Goal: Task Accomplishment & Management: Use online tool/utility

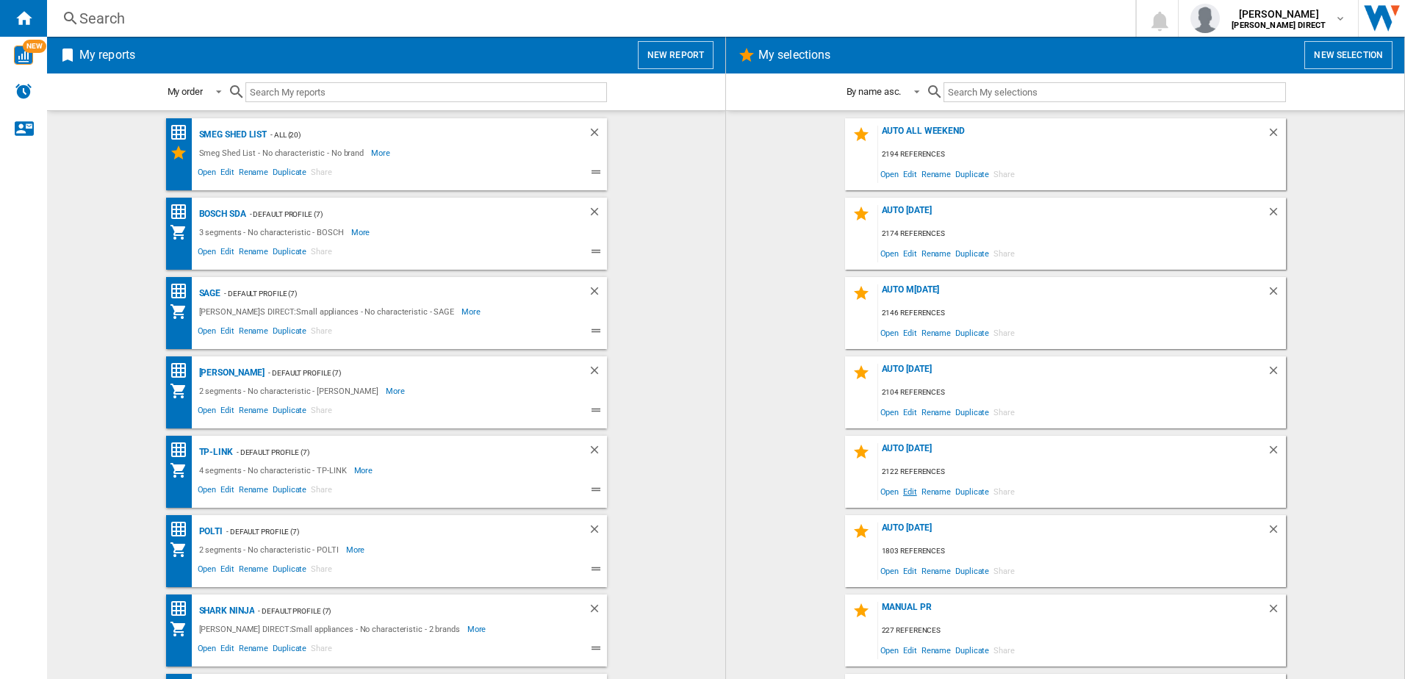
click at [908, 497] on span "Edit" at bounding box center [910, 491] width 18 height 20
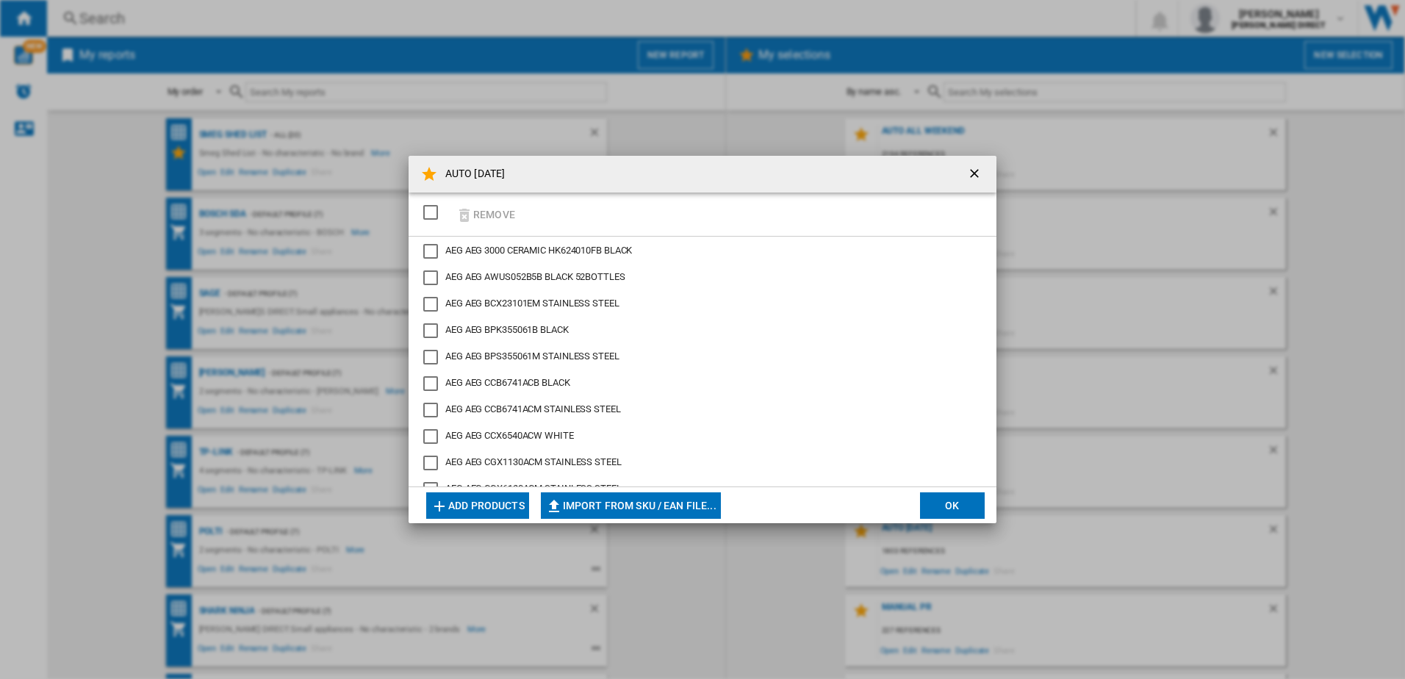
click at [438, 209] on div "SELECTIONS.EDITION_POPUP.SELECT_DESELECT" at bounding box center [430, 212] width 15 height 15
click at [488, 206] on button "Remove" at bounding box center [485, 214] width 68 height 35
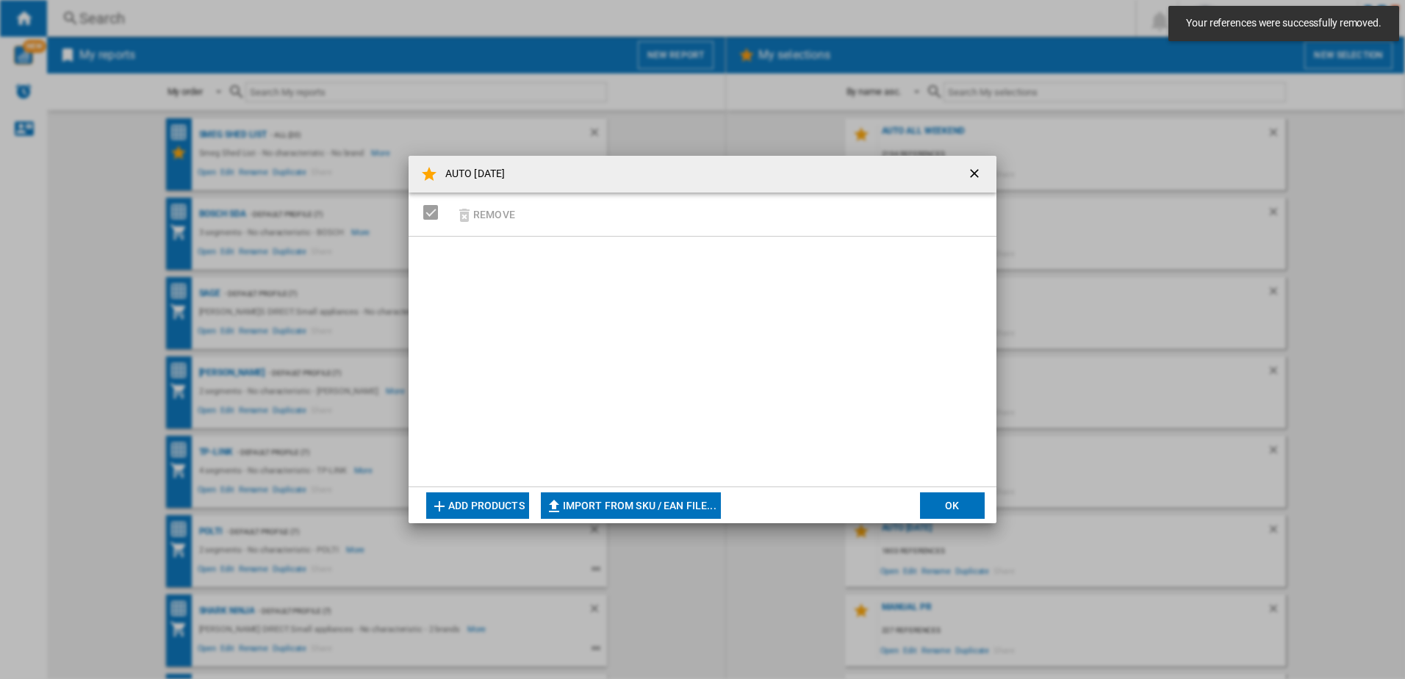
click at [612, 509] on button "Import from SKU / EAN file..." at bounding box center [631, 505] width 180 height 26
type input "**********"
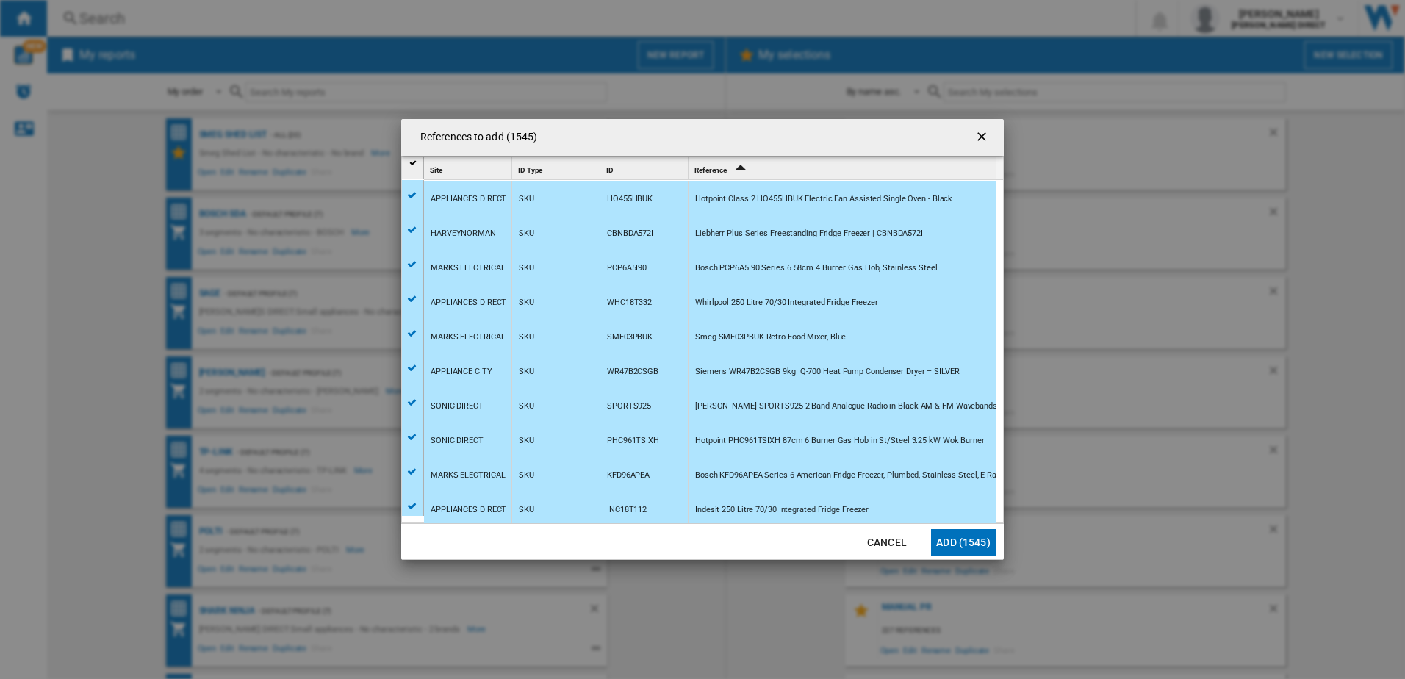
click at [938, 553] on button "Add (1545)" at bounding box center [963, 542] width 65 height 26
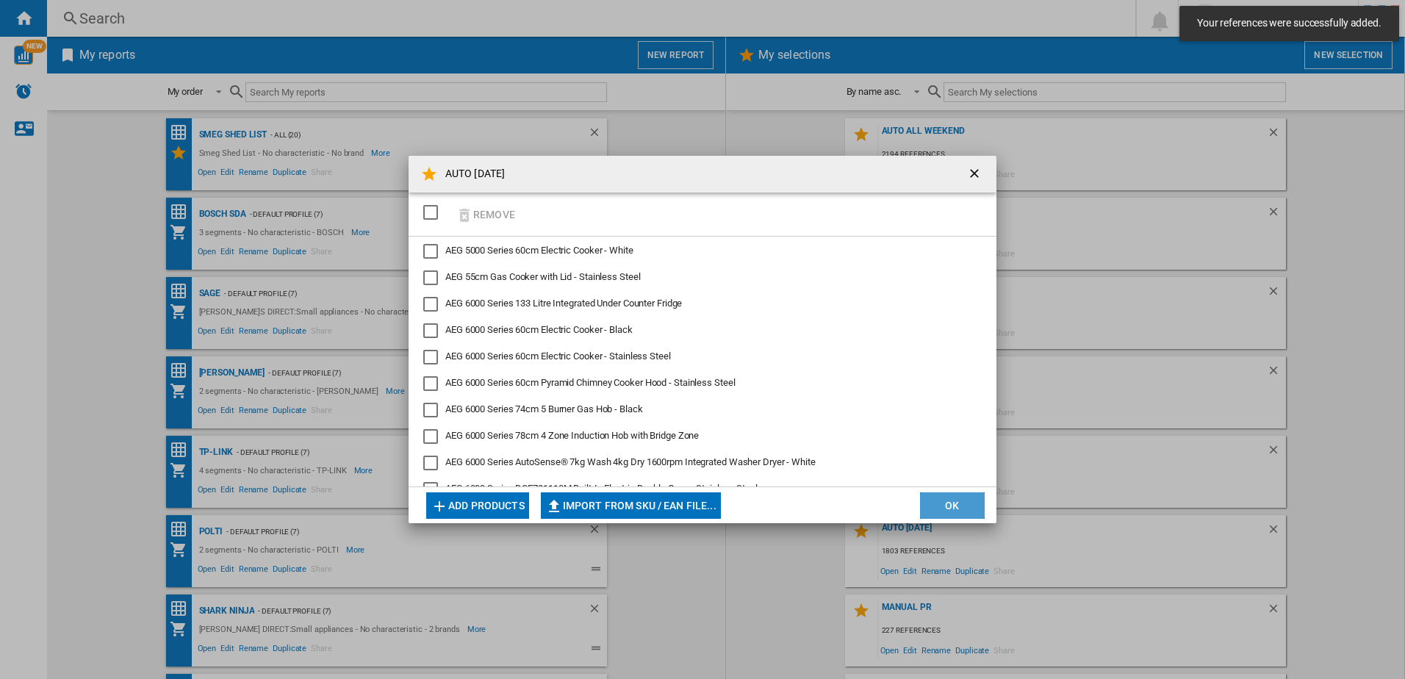
click at [937, 502] on button "OK" at bounding box center [952, 505] width 65 height 26
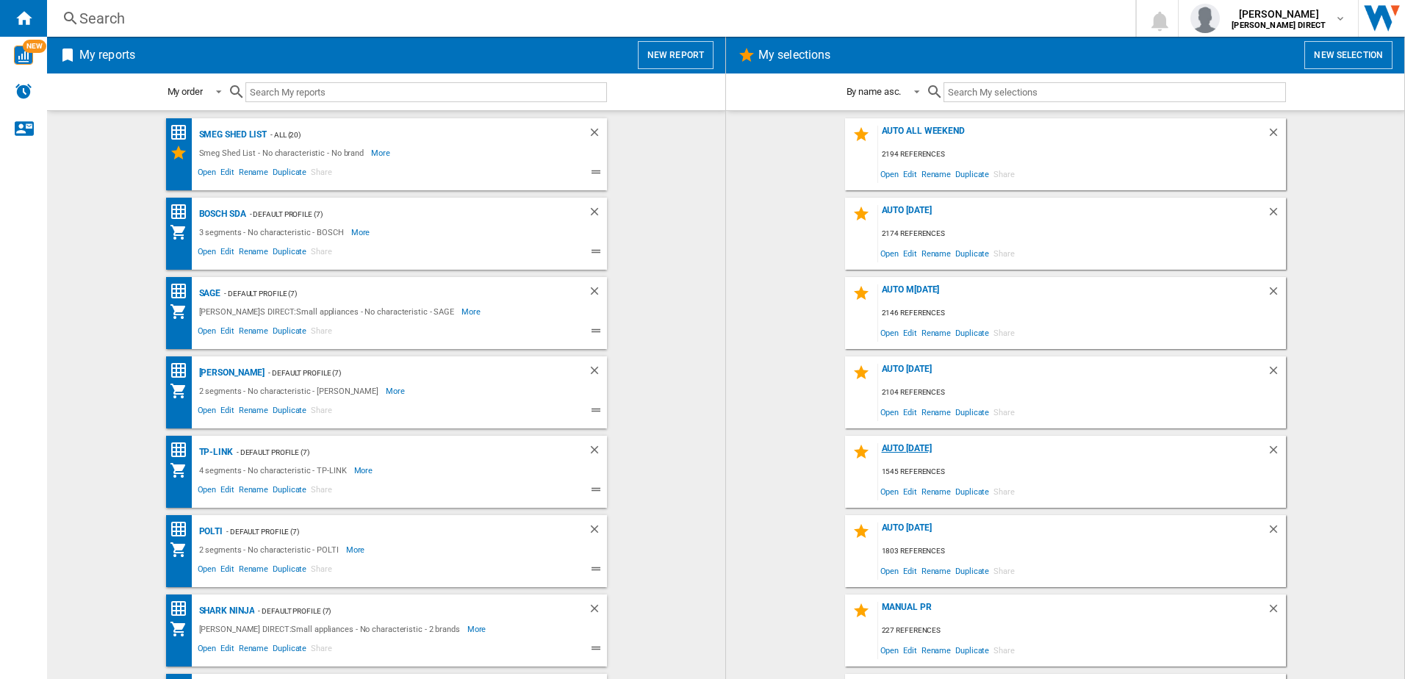
click at [924, 448] on div "AUTO [DATE]" at bounding box center [1072, 453] width 389 height 20
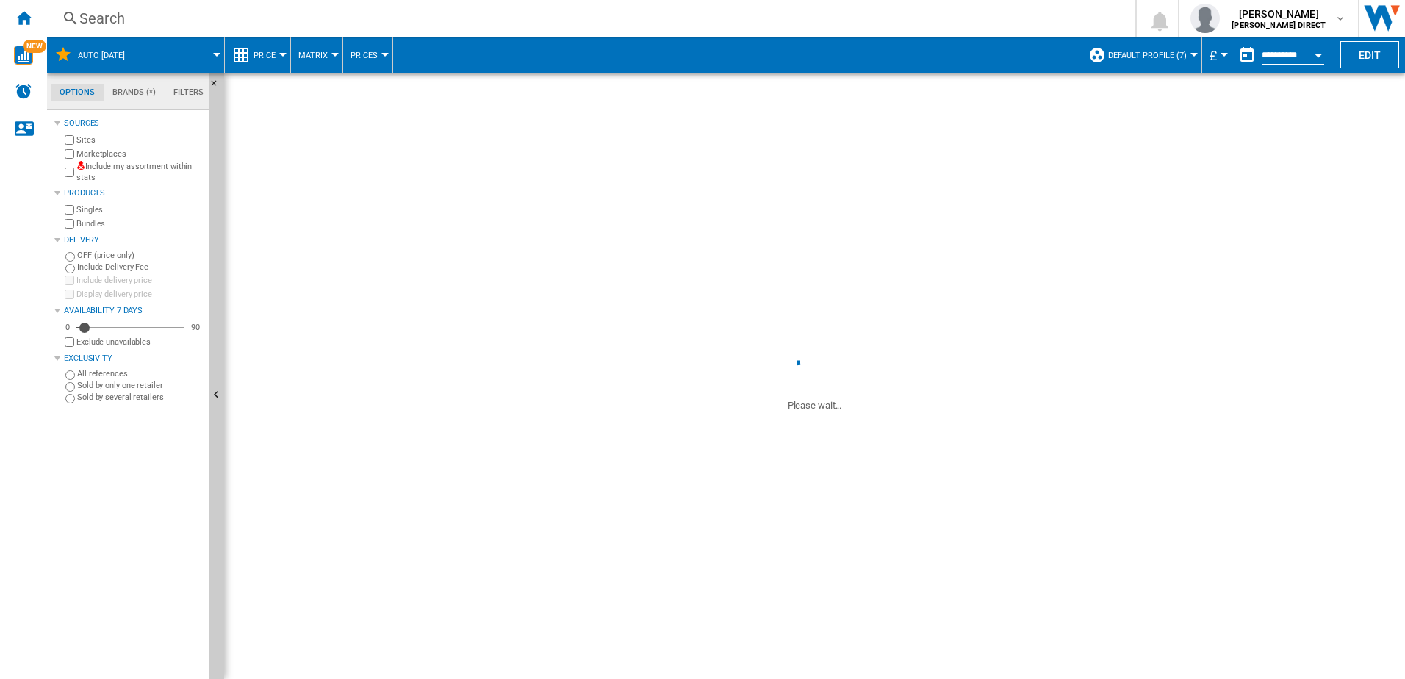
click at [86, 176] on label "Include my assortment within stats" at bounding box center [139, 172] width 127 height 23
click at [92, 153] on label "Marketplaces" at bounding box center [139, 153] width 127 height 11
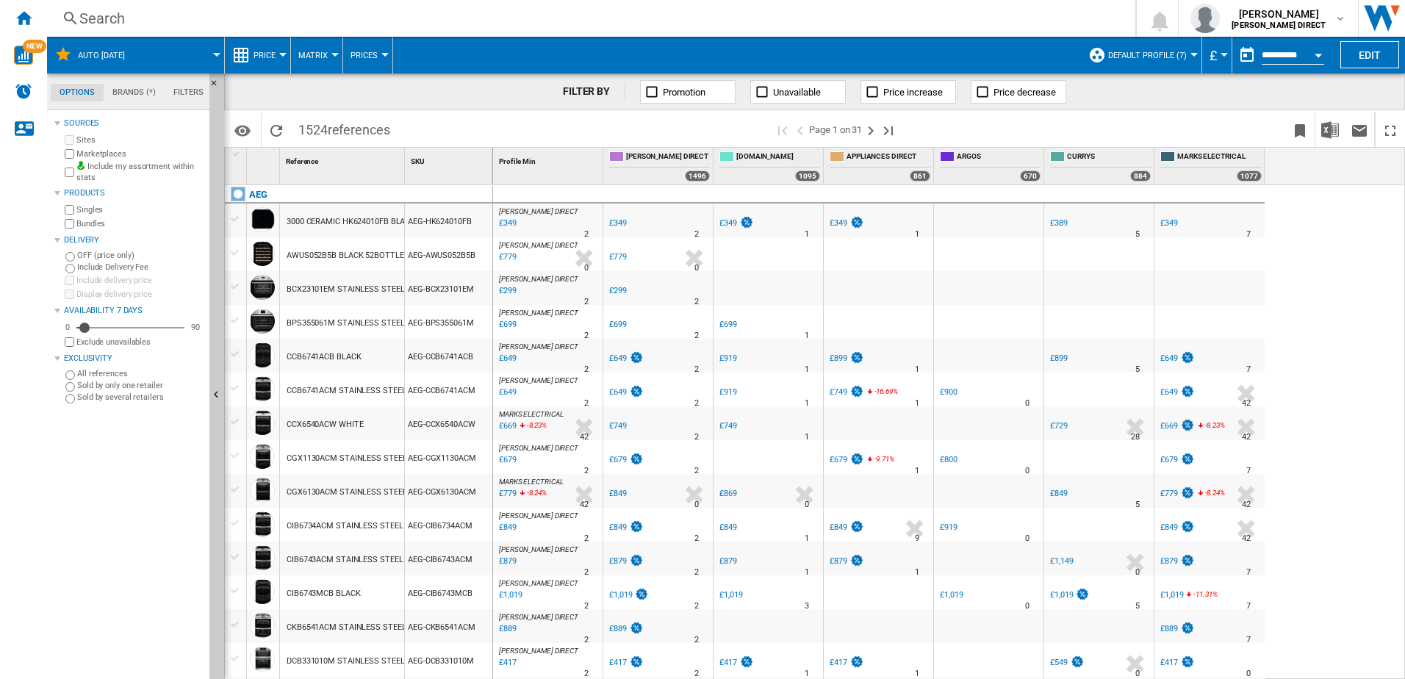
click at [77, 224] on label "Bundles" at bounding box center [139, 223] width 127 height 11
click at [1135, 70] on button "Default profile (7)" at bounding box center [1151, 55] width 86 height 37
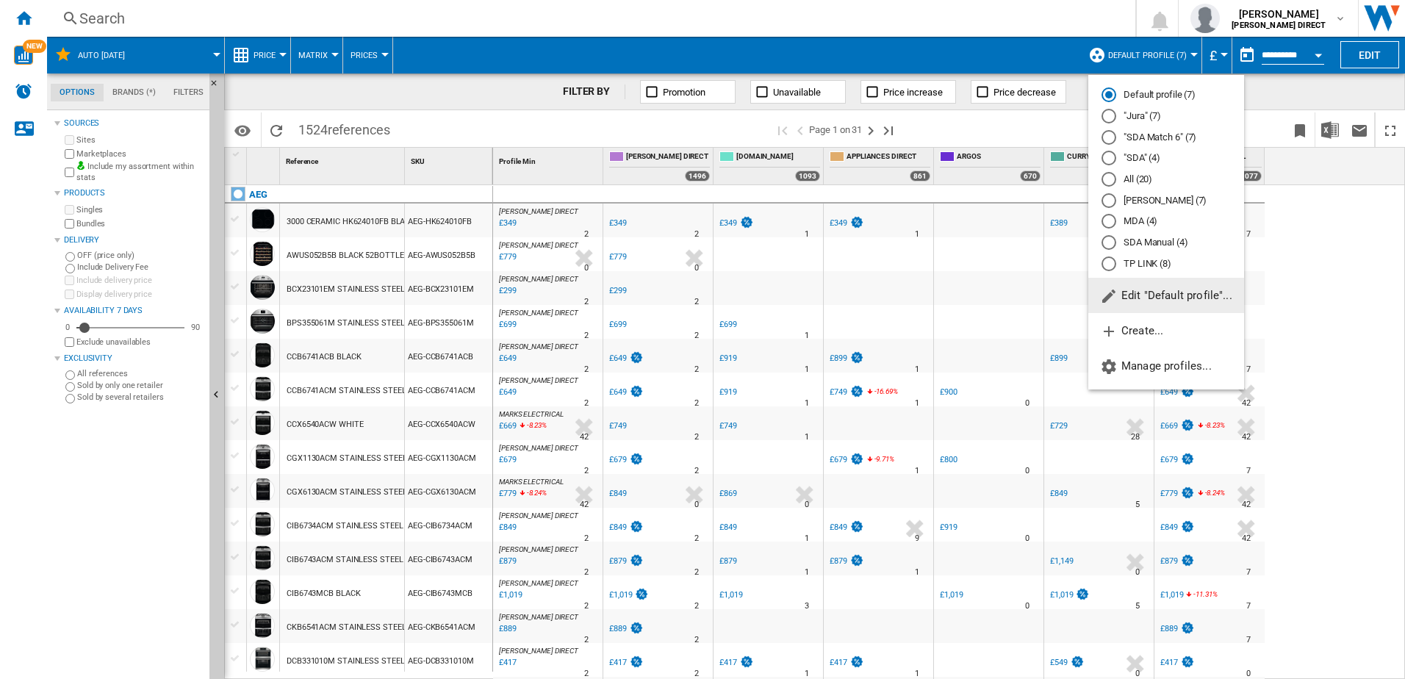
click at [1020, 68] on md-backdrop at bounding box center [702, 339] width 1405 height 679
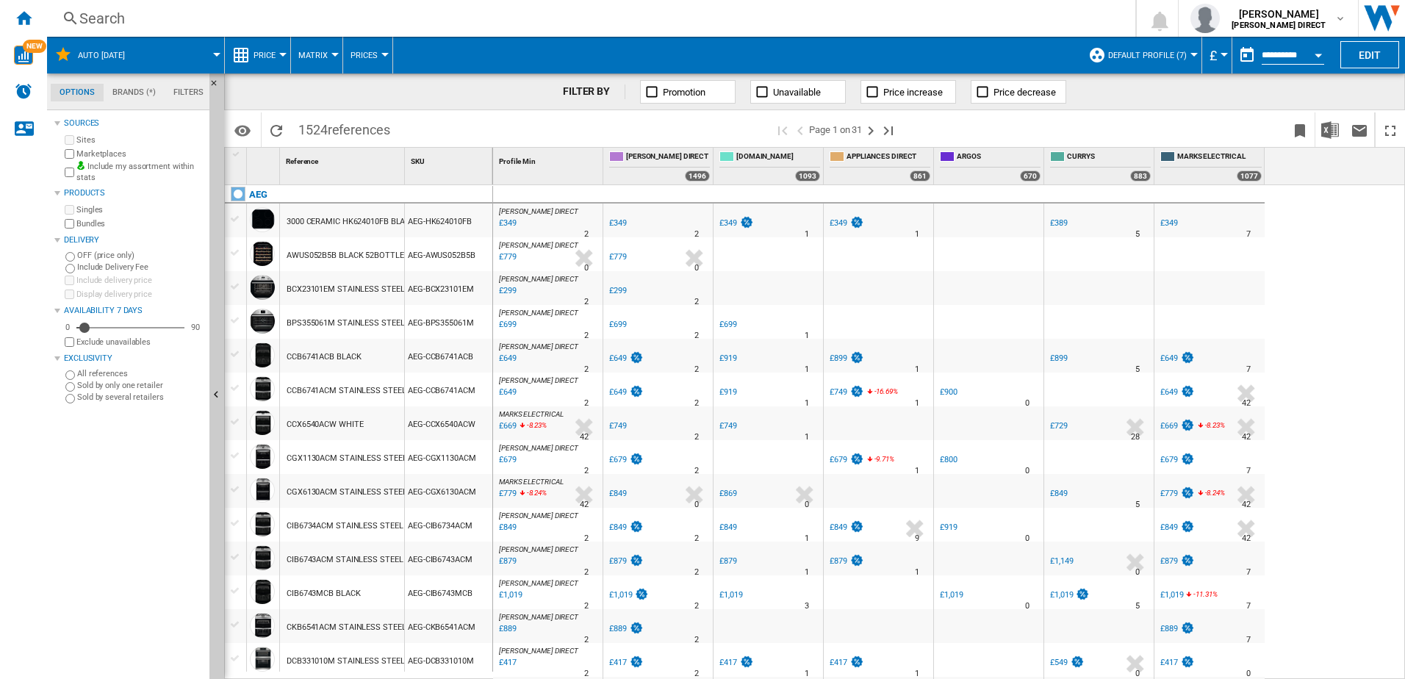
click at [1164, 57] on span "Default profile (7)" at bounding box center [1147, 56] width 79 height 10
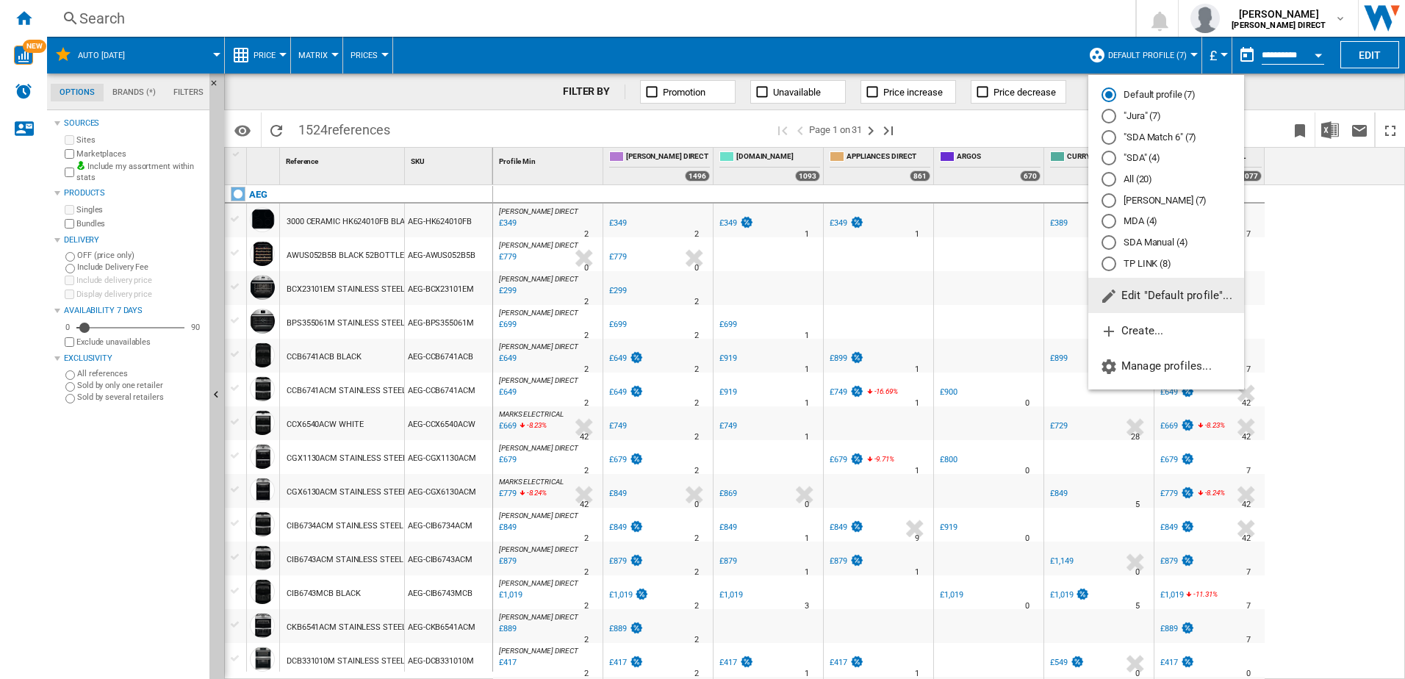
click at [1345, 214] on md-backdrop at bounding box center [702, 339] width 1405 height 679
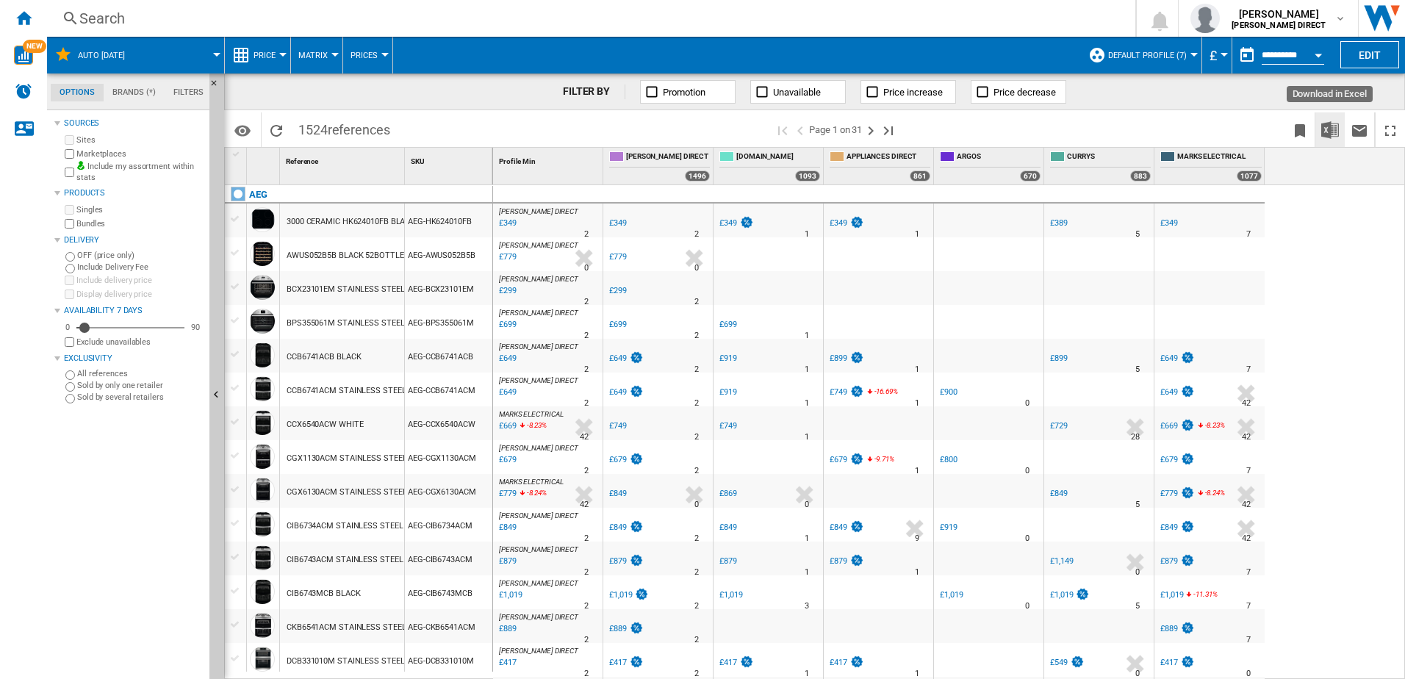
click at [1334, 127] on img "Download in Excel" at bounding box center [1330, 130] width 18 height 18
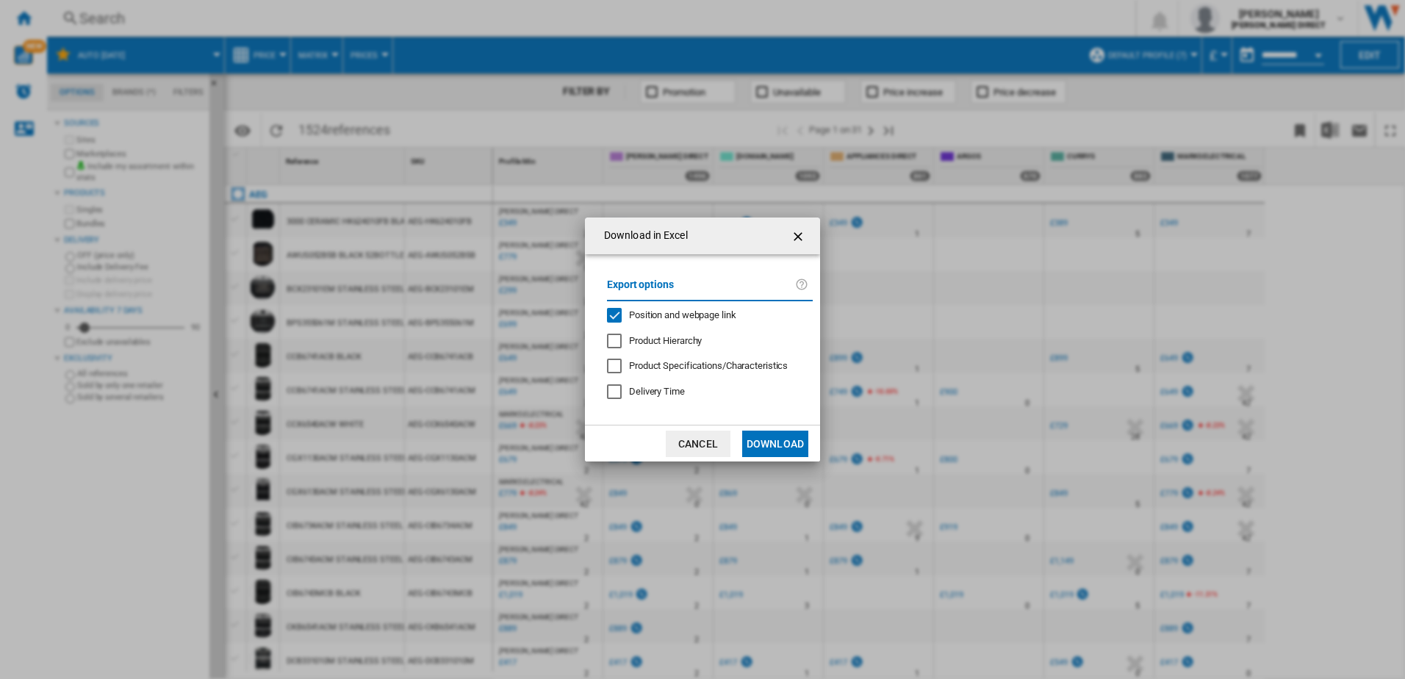
click at [680, 315] on span "Position and webpage link" at bounding box center [682, 314] width 107 height 11
click at [780, 440] on button "Download" at bounding box center [775, 444] width 66 height 26
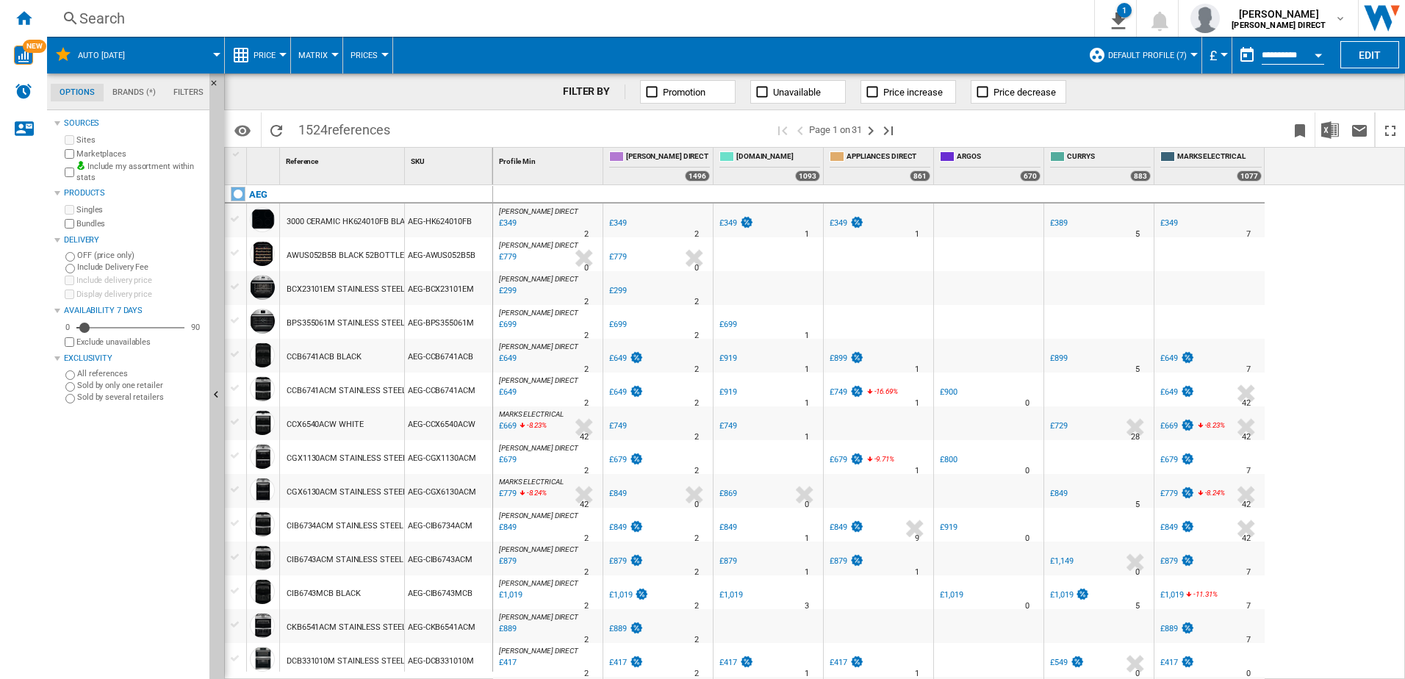
drag, startPoint x: 22, startPoint y: 26, endPoint x: 880, endPoint y: 107, distance: 862.1
click at [22, 26] on div "Home" at bounding box center [23, 18] width 47 height 37
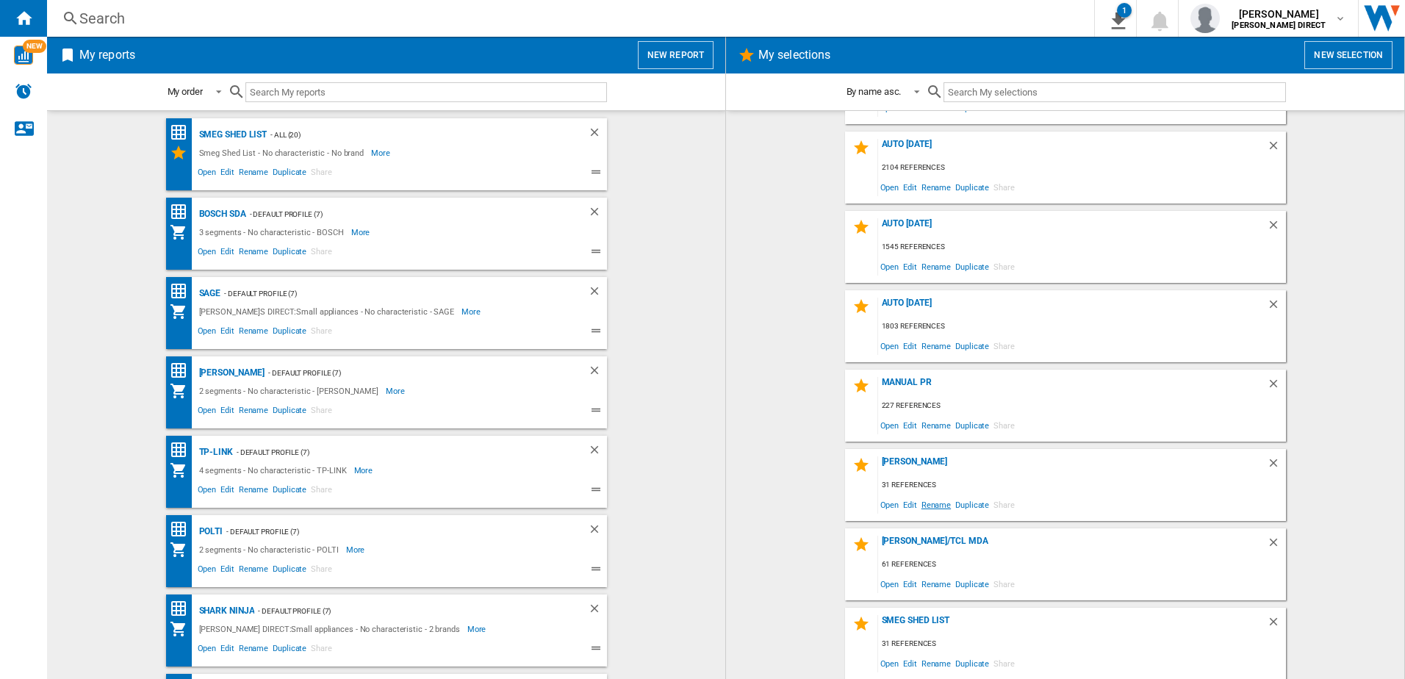
scroll to position [226, 0]
click at [902, 426] on span "Edit" at bounding box center [910, 424] width 18 height 20
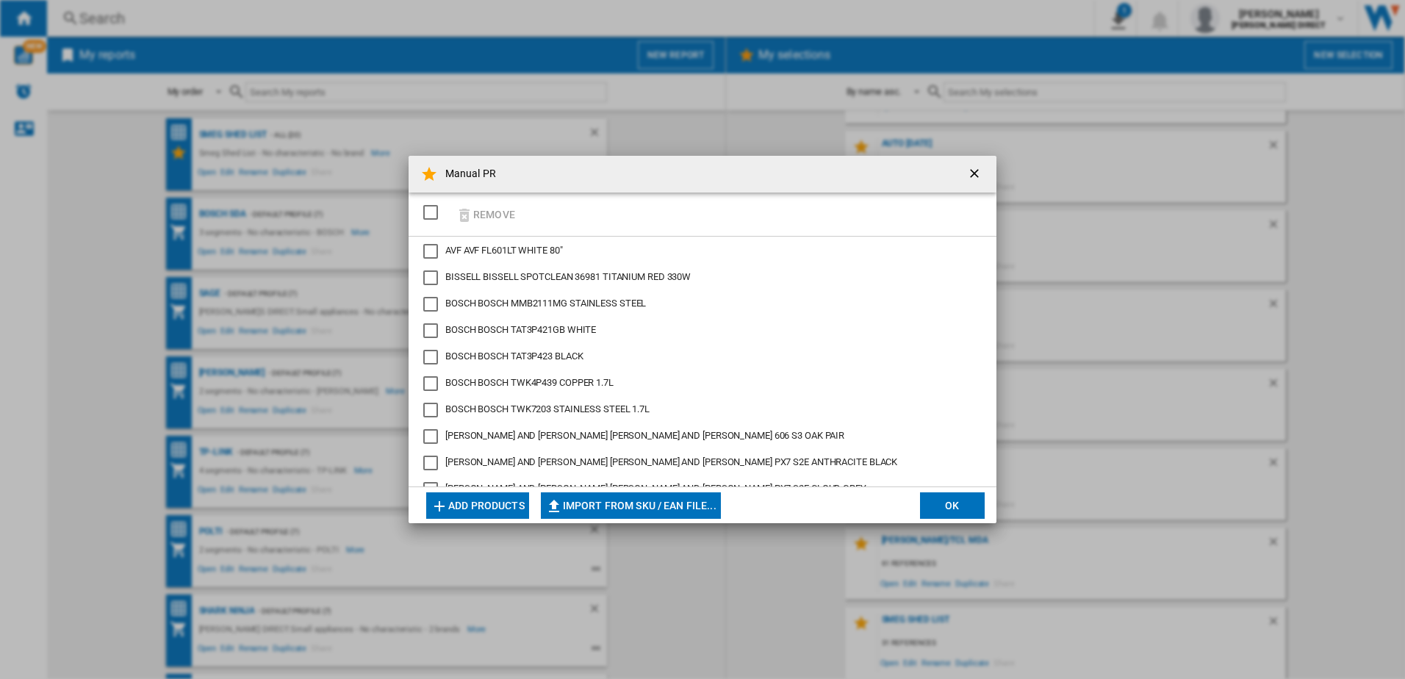
click at [415, 202] on div "Remove" at bounding box center [703, 215] width 588 height 44
click at [424, 208] on div "SELECTIONS.EDITION_POPUP.SELECT_DESELECT" at bounding box center [430, 212] width 15 height 15
click at [486, 218] on button "Remove" at bounding box center [485, 214] width 68 height 35
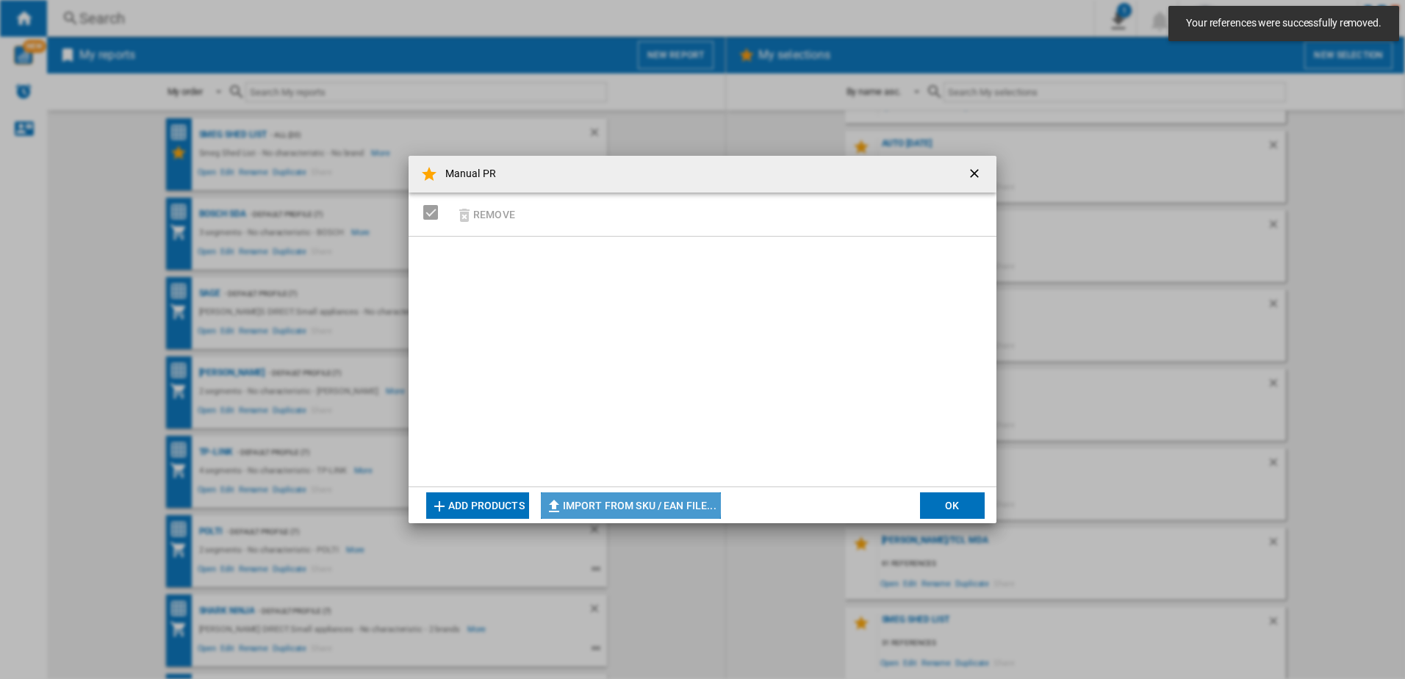
click at [609, 500] on button "Import from SKU / EAN file..." at bounding box center [631, 505] width 180 height 26
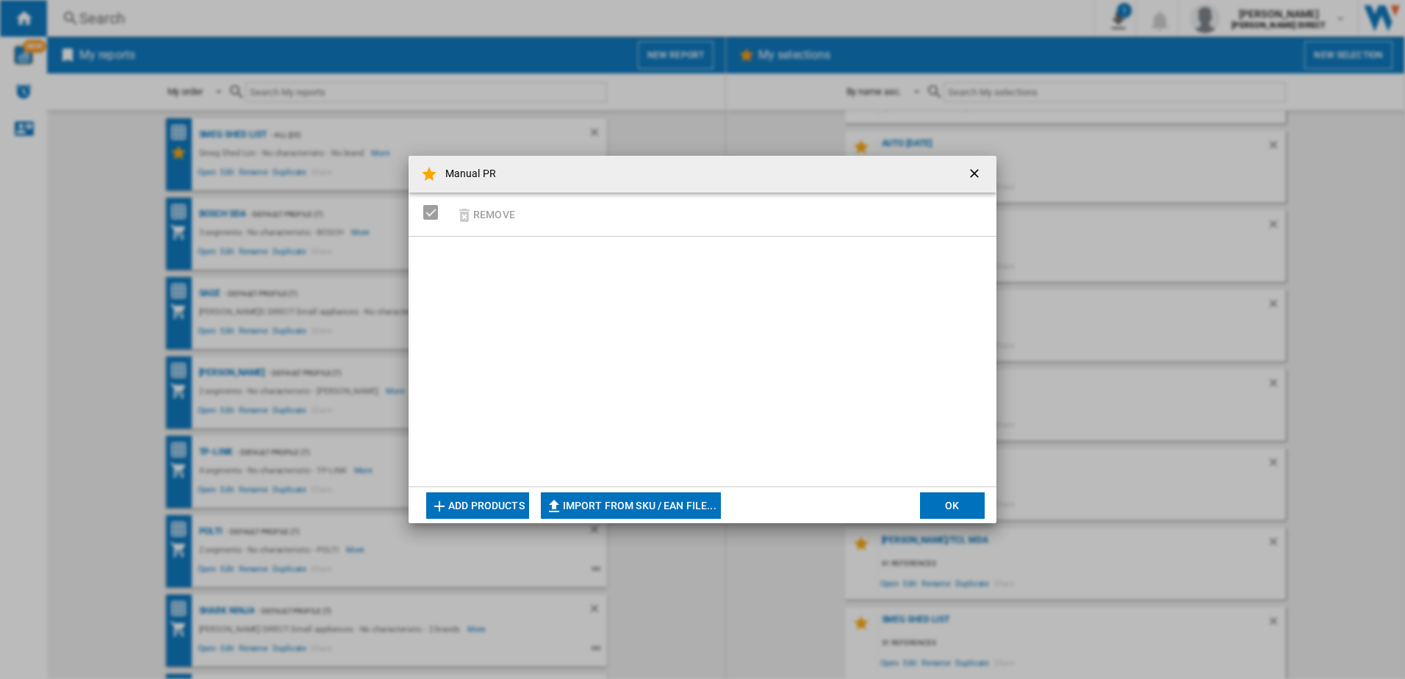
type input "**********"
click at [970, 172] on ng-md-icon "getI18NText('BUTTONS.CLOSE_DIALOG')" at bounding box center [976, 175] width 18 height 18
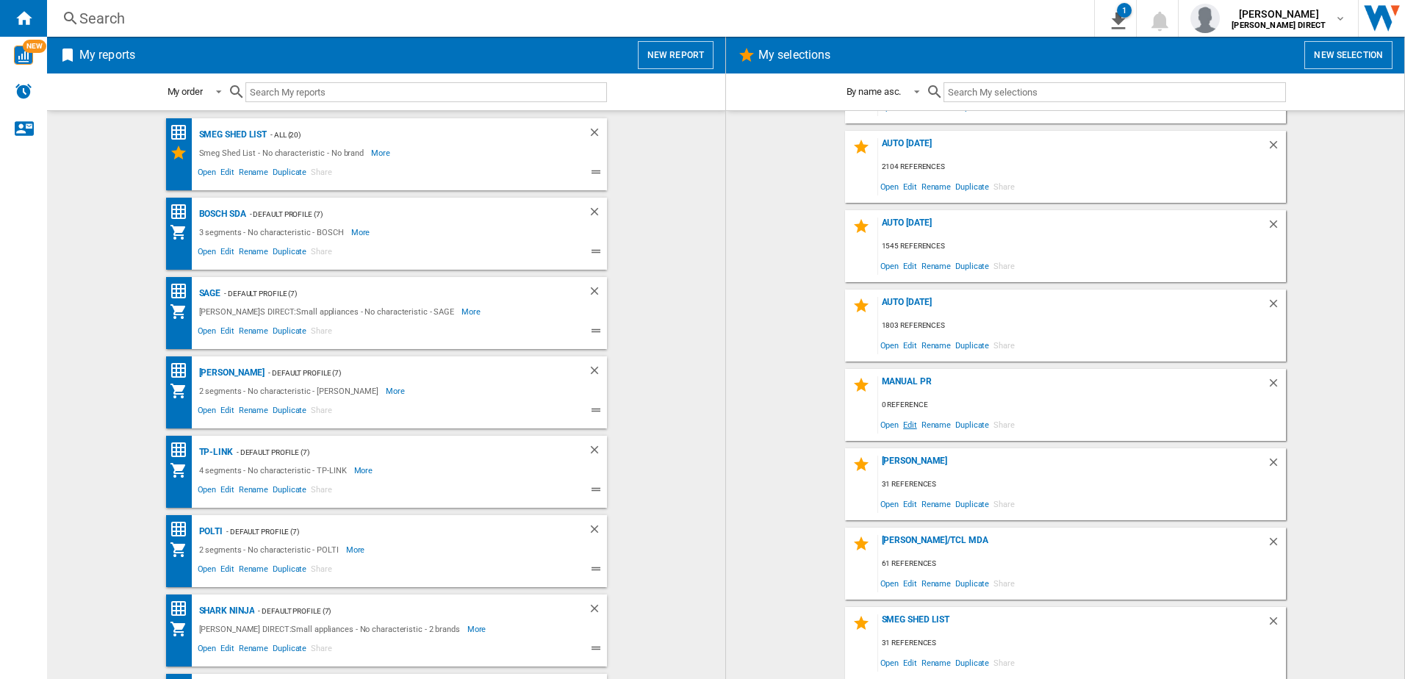
click at [905, 424] on span "Edit" at bounding box center [910, 424] width 18 height 20
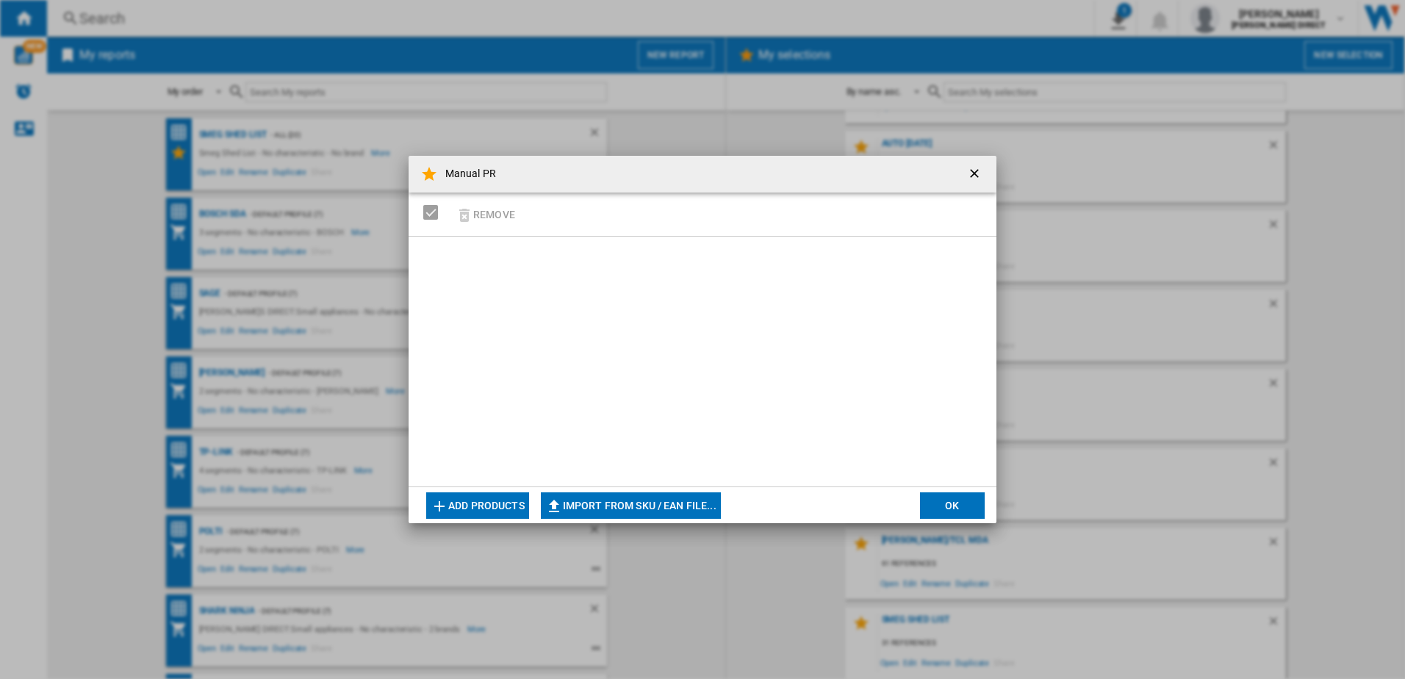
click at [572, 507] on button "Import from SKU / EAN file..." at bounding box center [631, 505] width 180 height 26
type input "**********"
click at [600, 499] on button "Import from SKU / EAN file..." at bounding box center [631, 505] width 180 height 26
type input "**********"
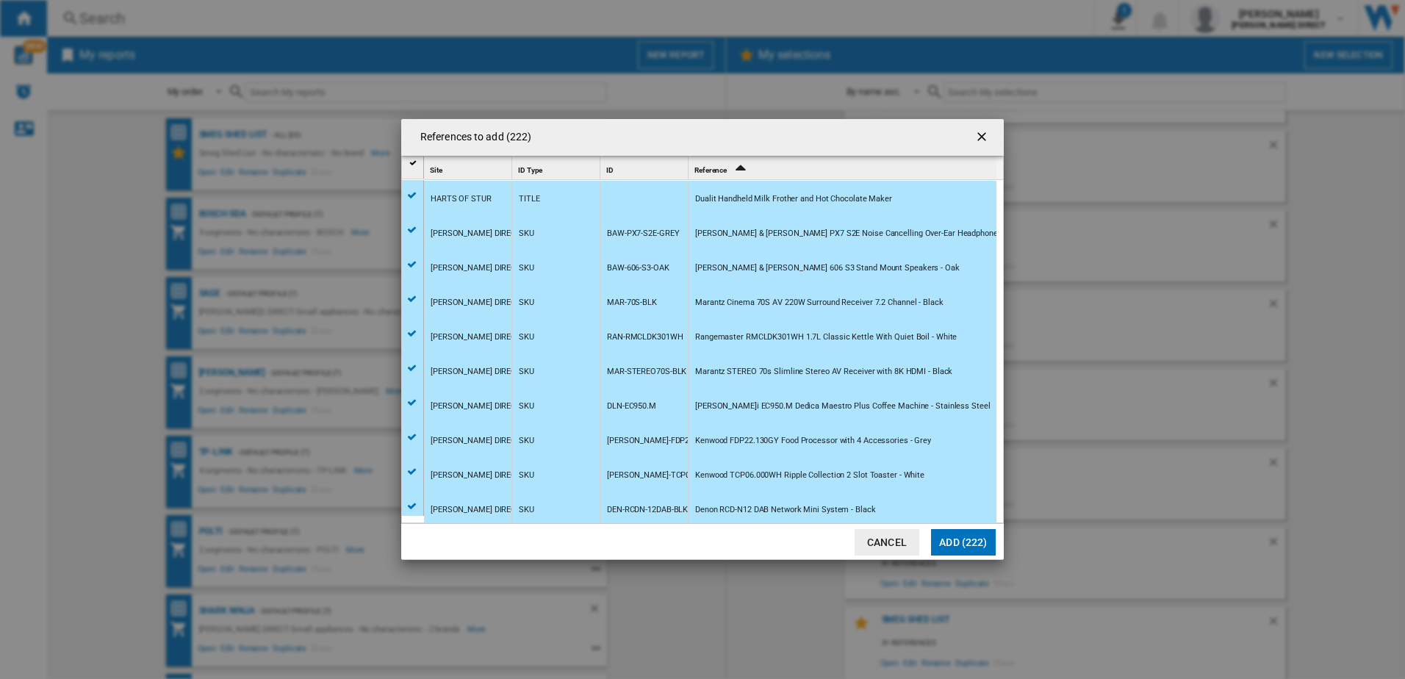
click at [958, 545] on button "Add (222)" at bounding box center [963, 542] width 65 height 26
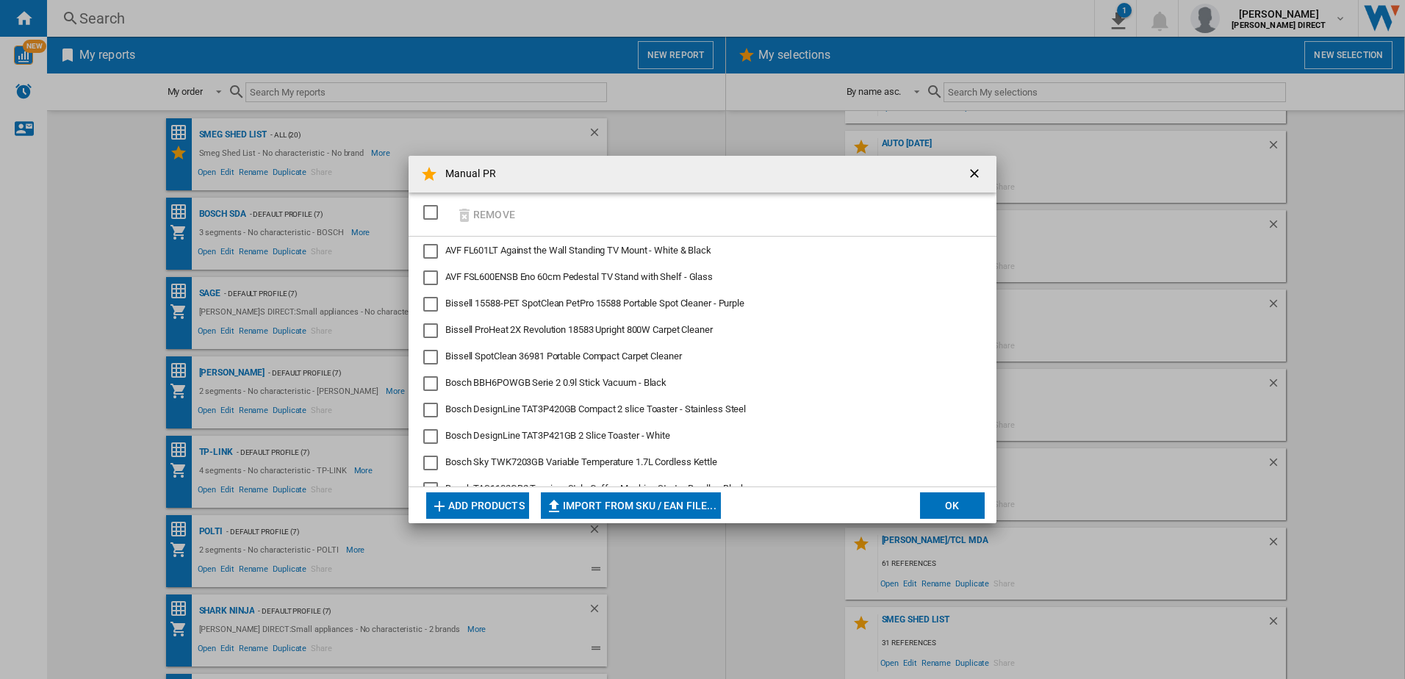
click at [940, 509] on button "OK" at bounding box center [952, 505] width 65 height 26
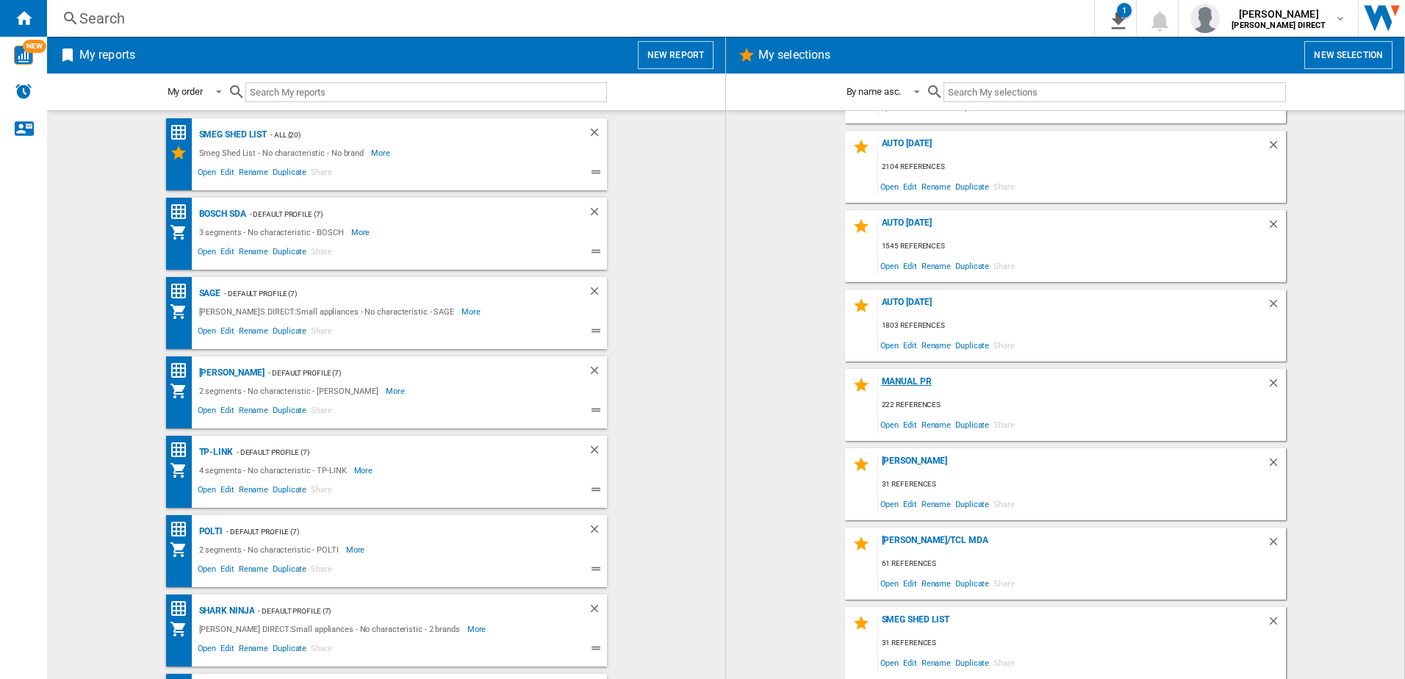
click at [902, 383] on div "Manual PR" at bounding box center [1072, 386] width 389 height 20
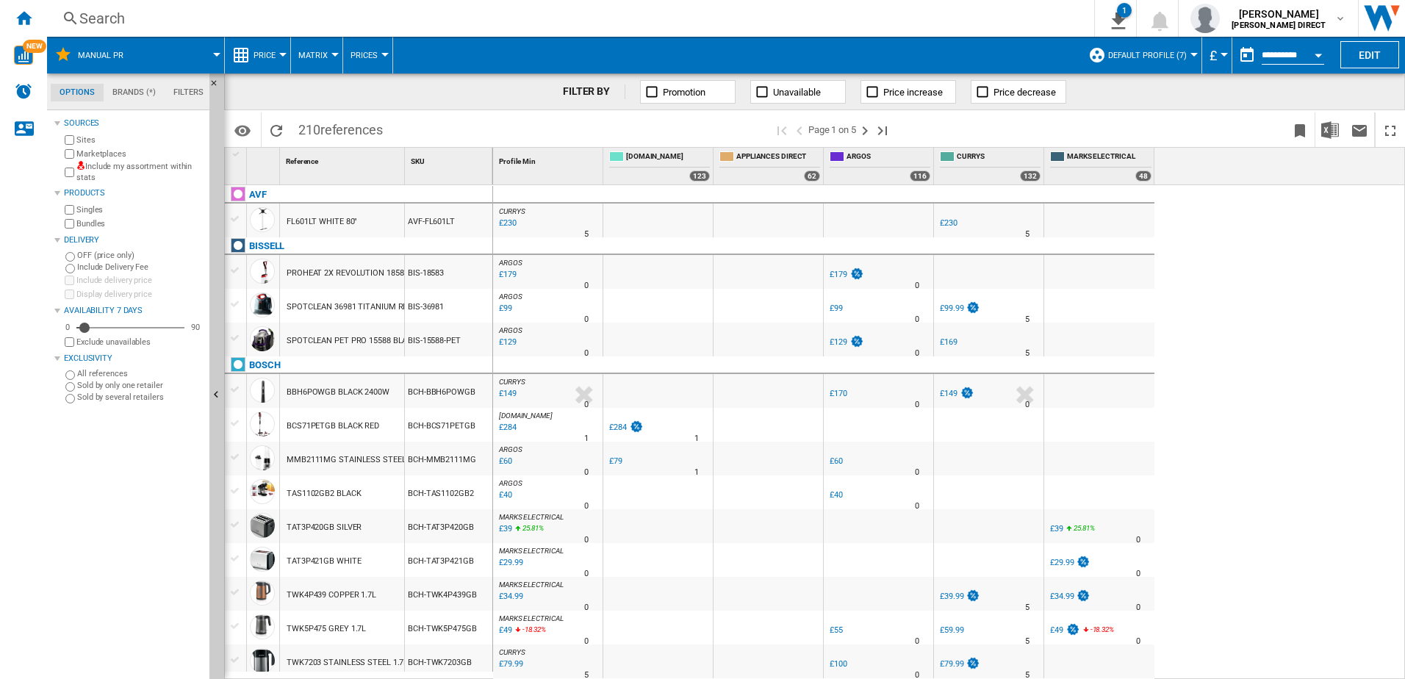
click at [111, 164] on label "Include my assortment within stats" at bounding box center [139, 172] width 127 height 23
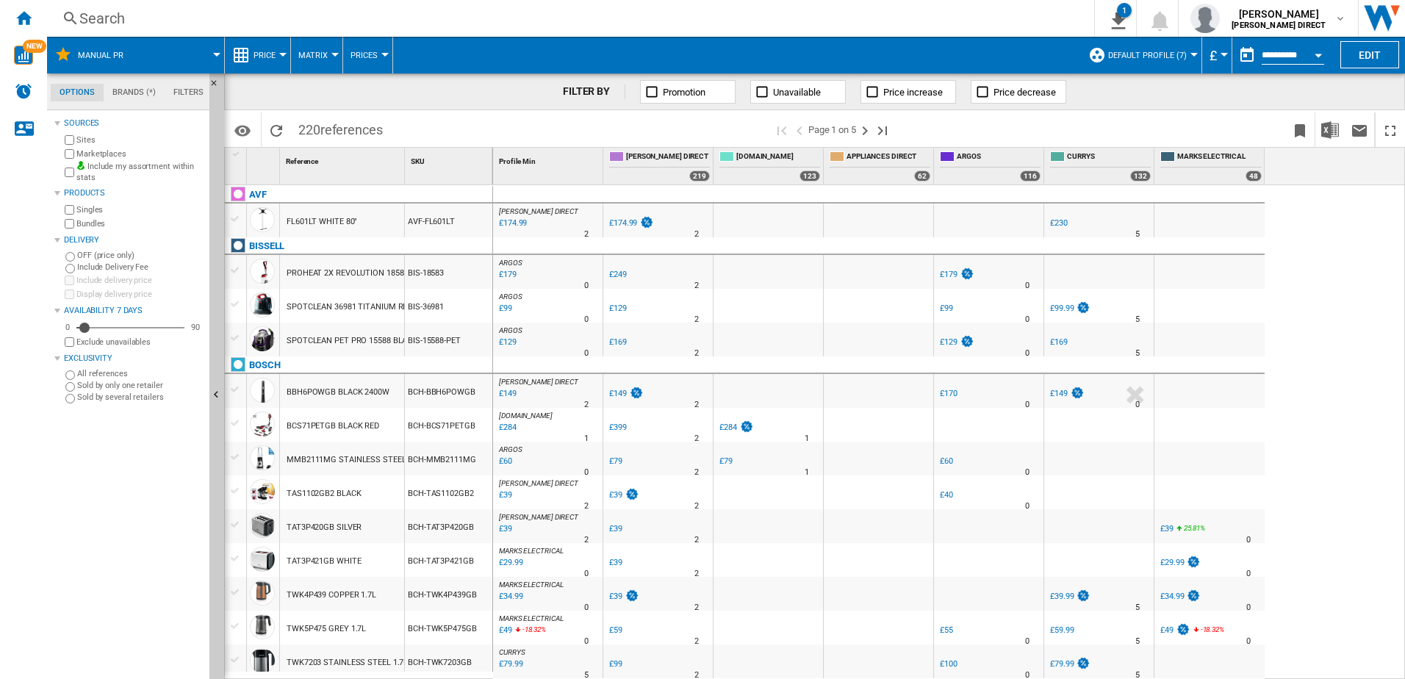
click at [88, 226] on label "Bundles" at bounding box center [139, 223] width 127 height 11
click at [97, 154] on label "Marketplaces" at bounding box center [139, 153] width 127 height 11
click at [1137, 65] on button "Default profile (7)" at bounding box center [1151, 55] width 86 height 37
click at [317, 59] on span "Matrix" at bounding box center [312, 56] width 29 height 10
click at [333, 129] on span "Ranking" at bounding box center [322, 126] width 40 height 13
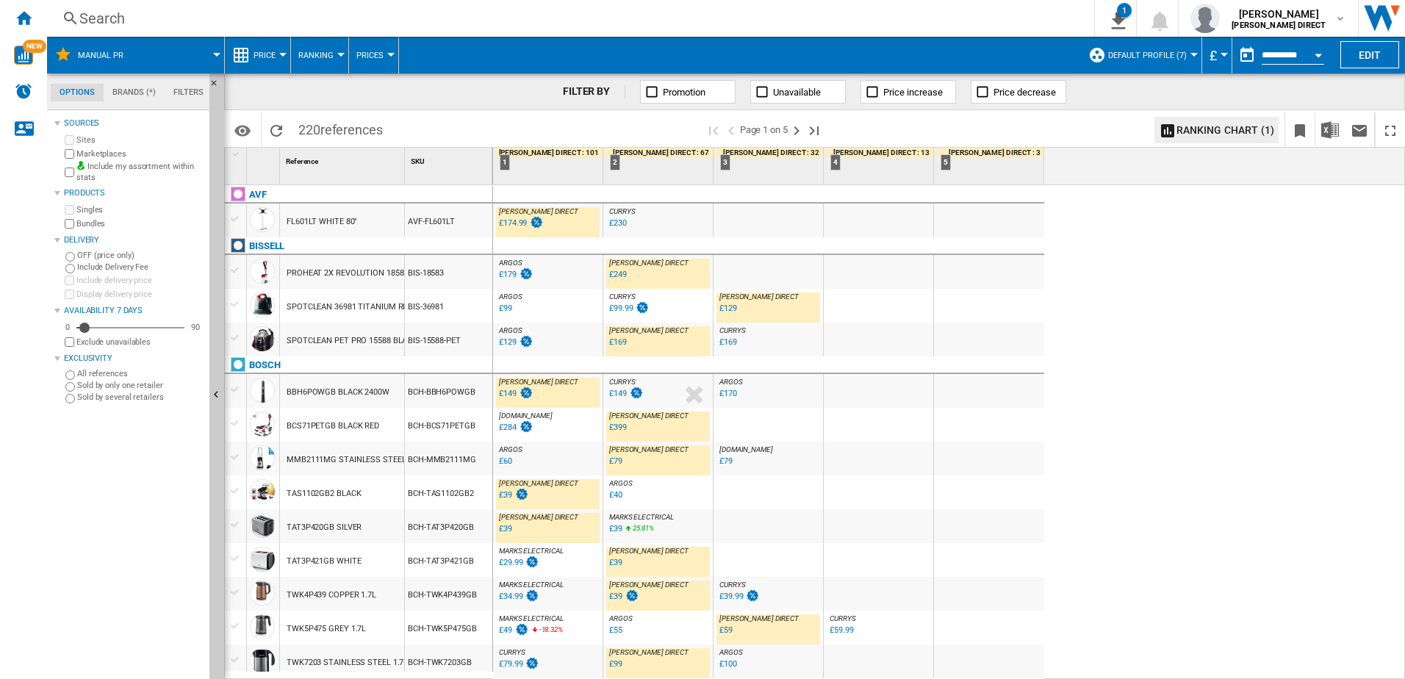
click at [725, 314] on div "£129" at bounding box center [727, 308] width 20 height 15
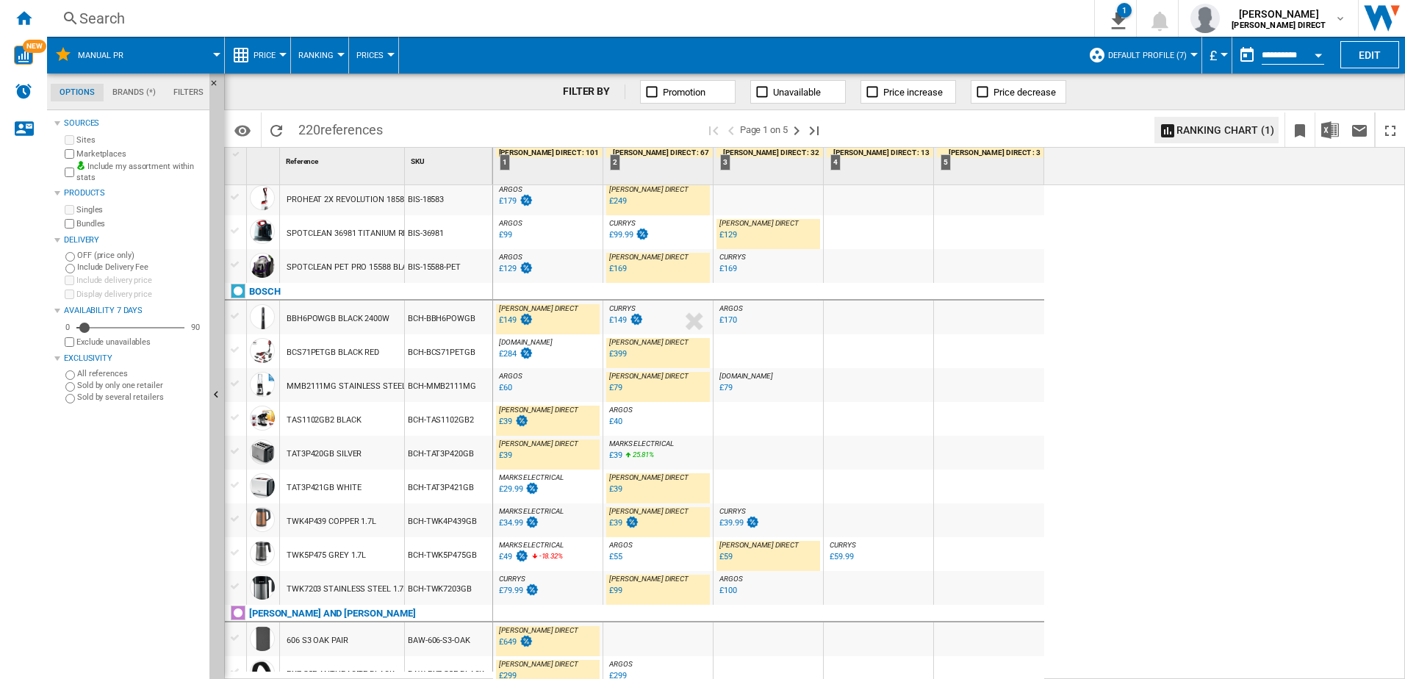
click at [511, 323] on div "£149" at bounding box center [508, 320] width 18 height 10
click at [614, 352] on div "£399" at bounding box center [618, 354] width 18 height 10
click at [508, 420] on div "£39" at bounding box center [505, 422] width 13 height 10
click at [500, 457] on div "£39" at bounding box center [505, 455] width 13 height 10
click at [727, 558] on div "£59" at bounding box center [725, 557] width 13 height 10
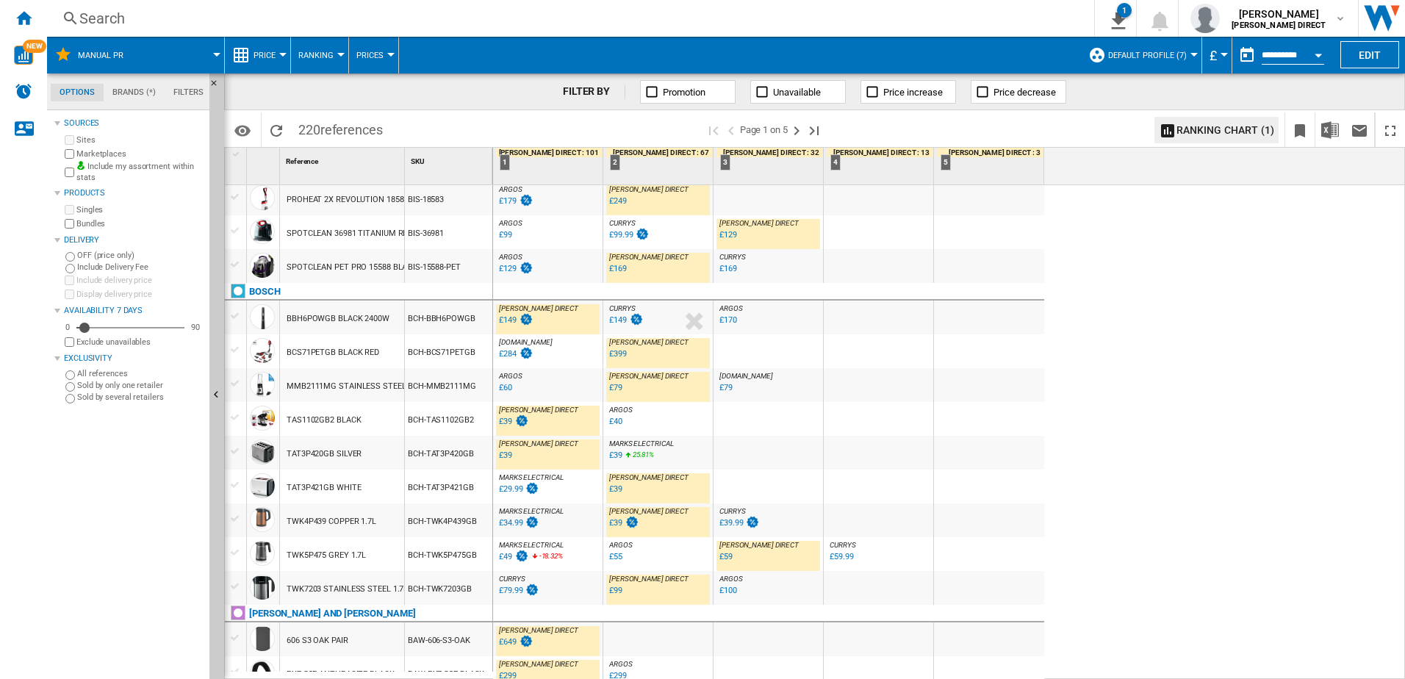
click at [615, 591] on div "£99" at bounding box center [615, 591] width 13 height 10
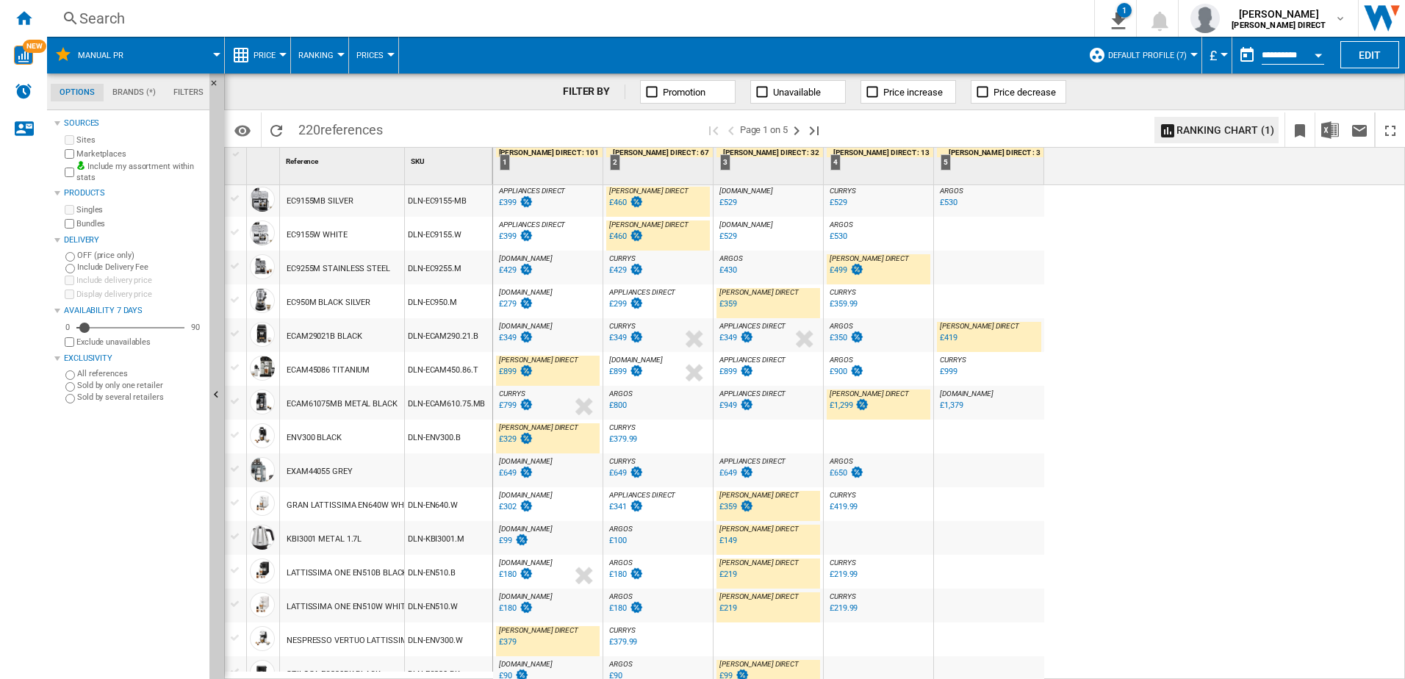
scroll to position [1302, 0]
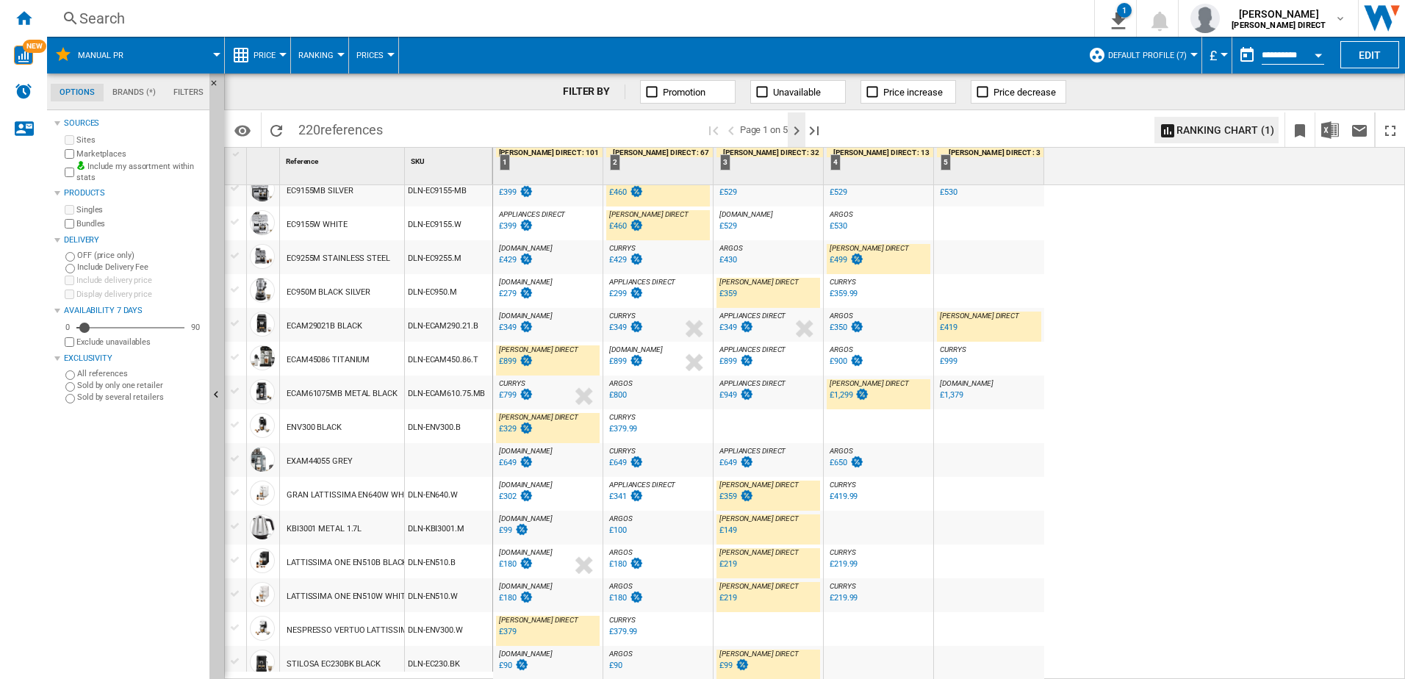
click at [799, 131] on ng-md-icon "Next page" at bounding box center [797, 131] width 18 height 18
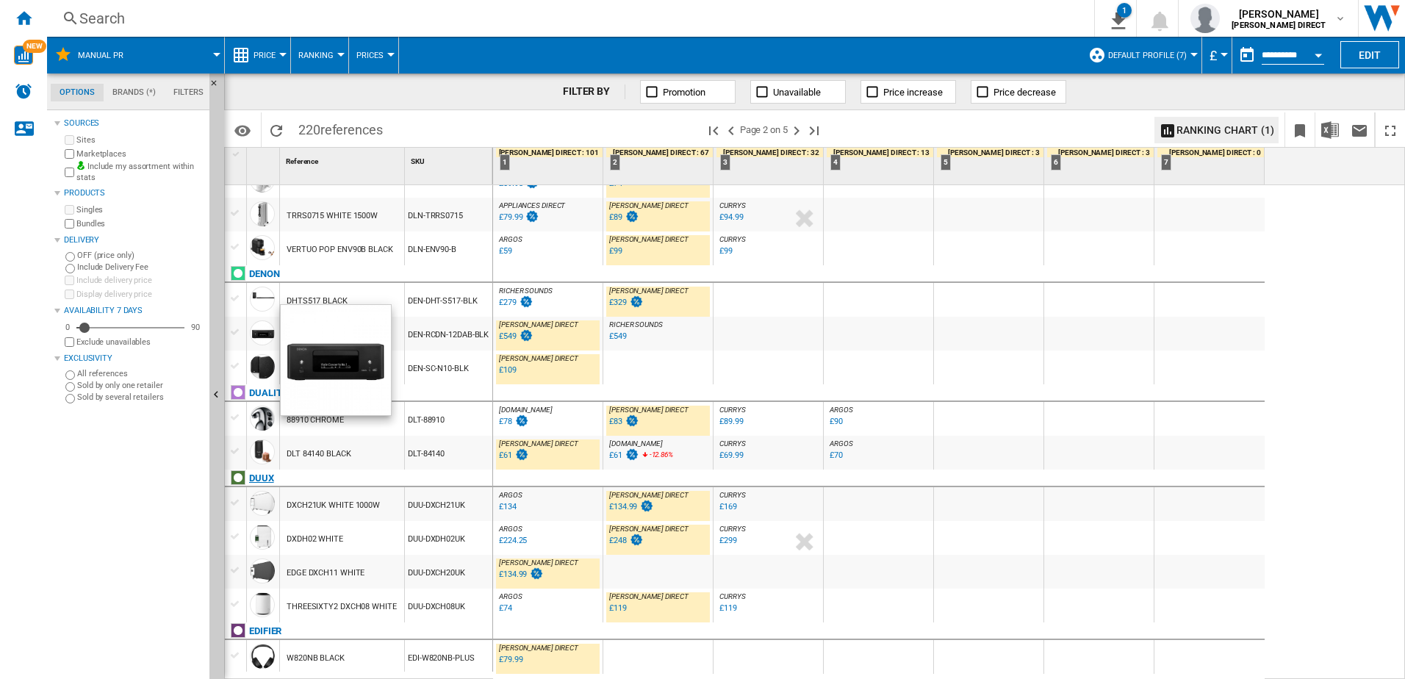
scroll to position [220, 0]
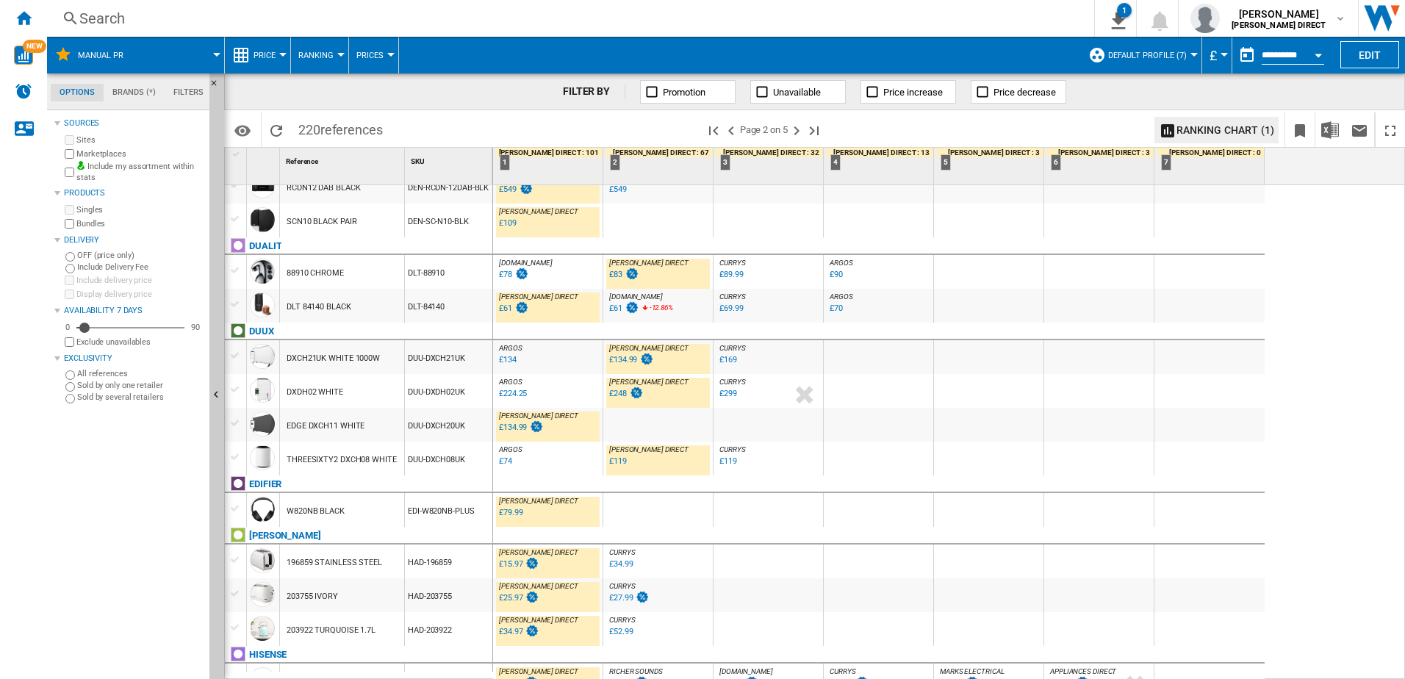
click at [505, 306] on div "£61" at bounding box center [505, 308] width 13 height 10
click at [614, 360] on div "£134.99" at bounding box center [623, 360] width 28 height 10
click at [503, 429] on div "£134.99" at bounding box center [513, 428] width 28 height 10
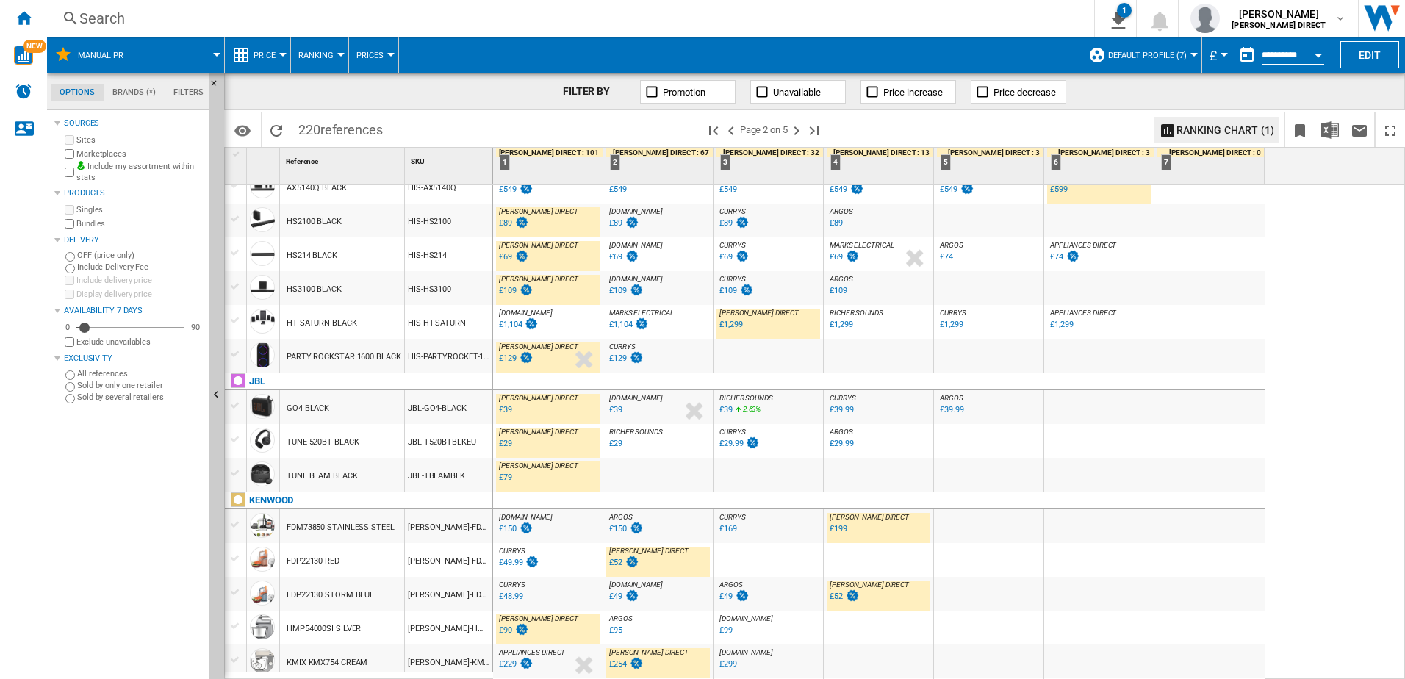
scroll to position [1336, 0]
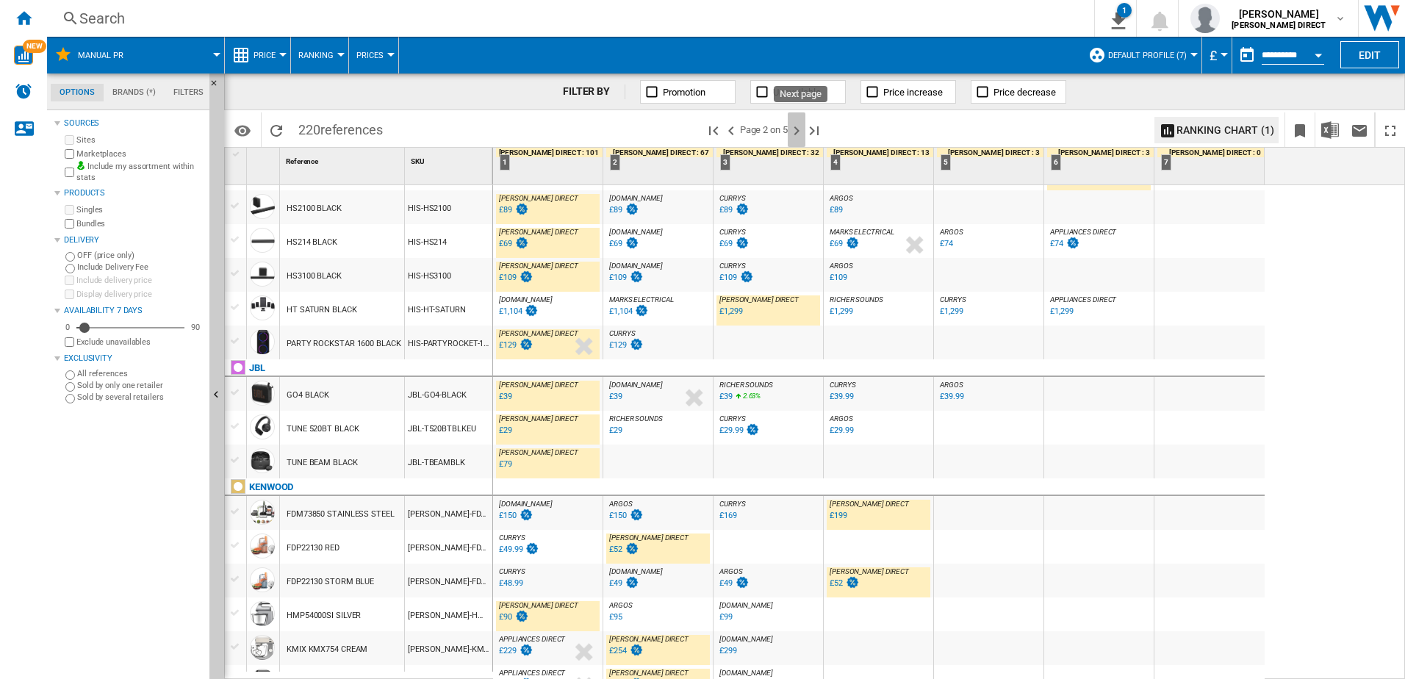
click at [800, 130] on ng-md-icon "Next page" at bounding box center [797, 131] width 18 height 18
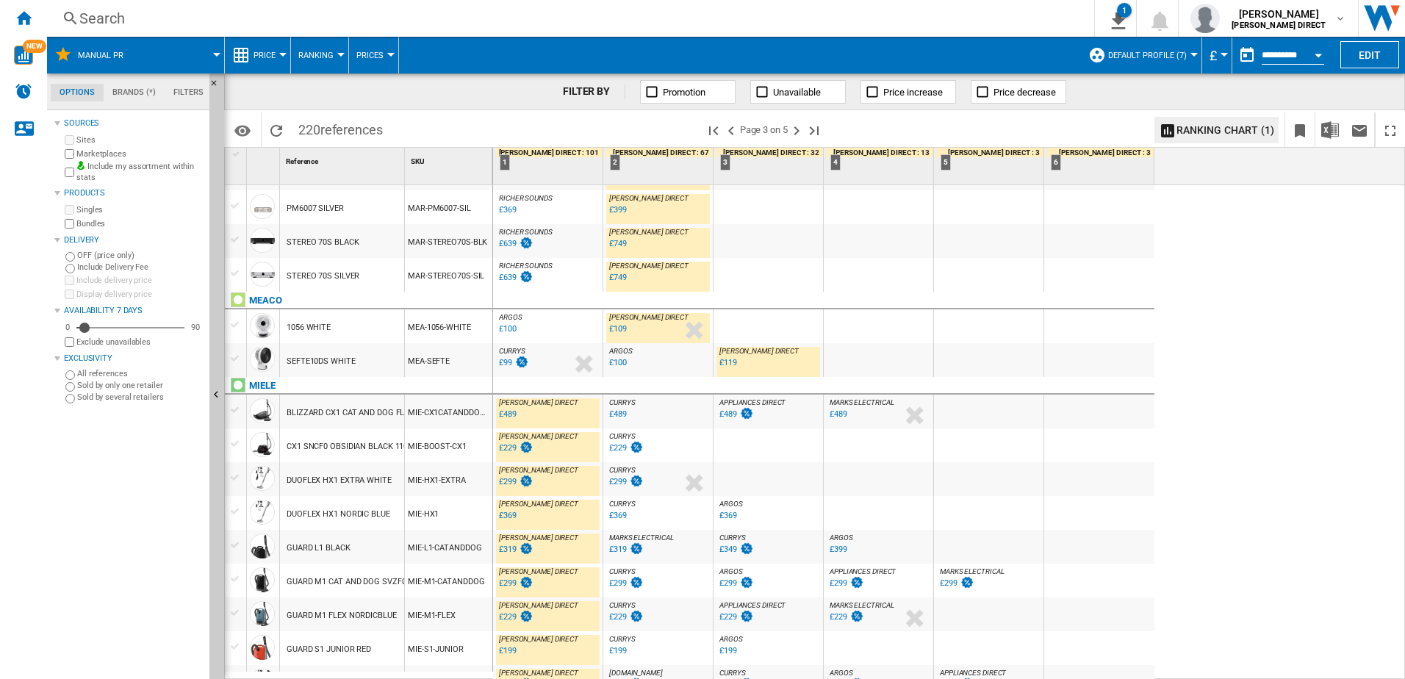
scroll to position [1292, 0]
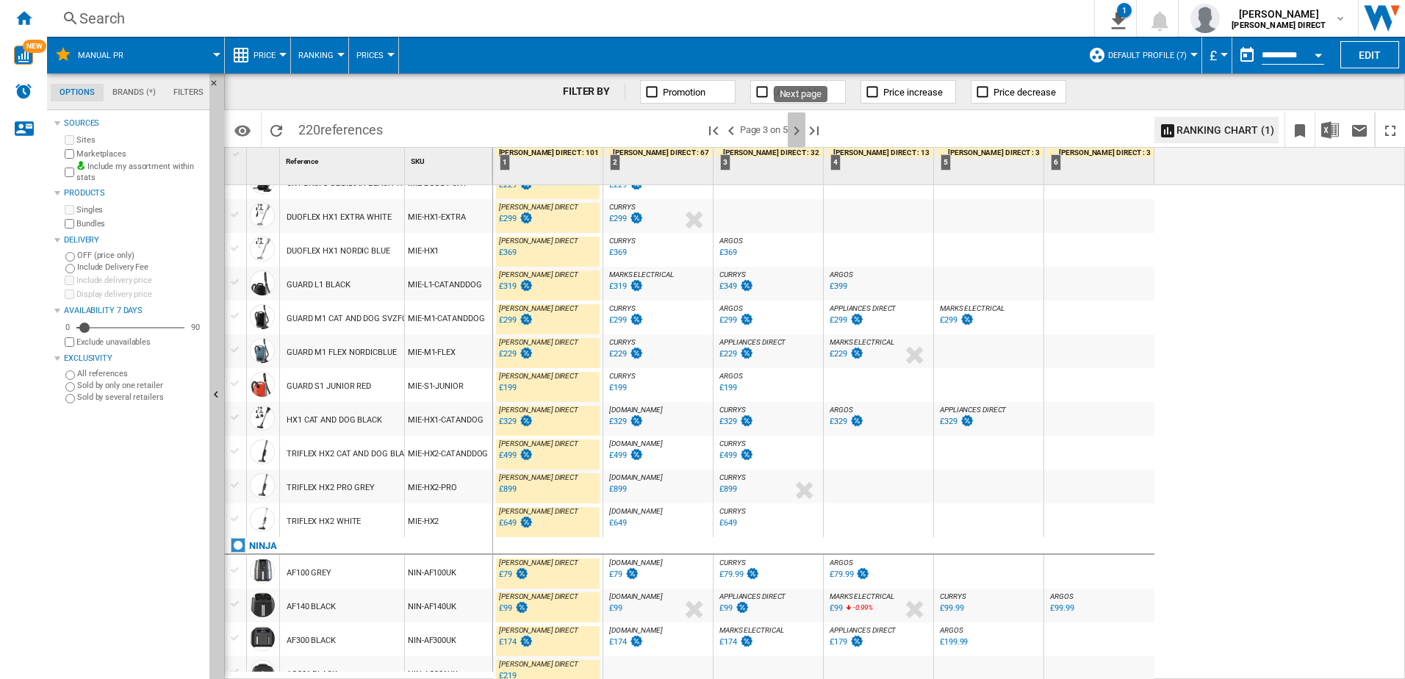
click at [803, 130] on ng-md-icon "Next page" at bounding box center [797, 131] width 18 height 18
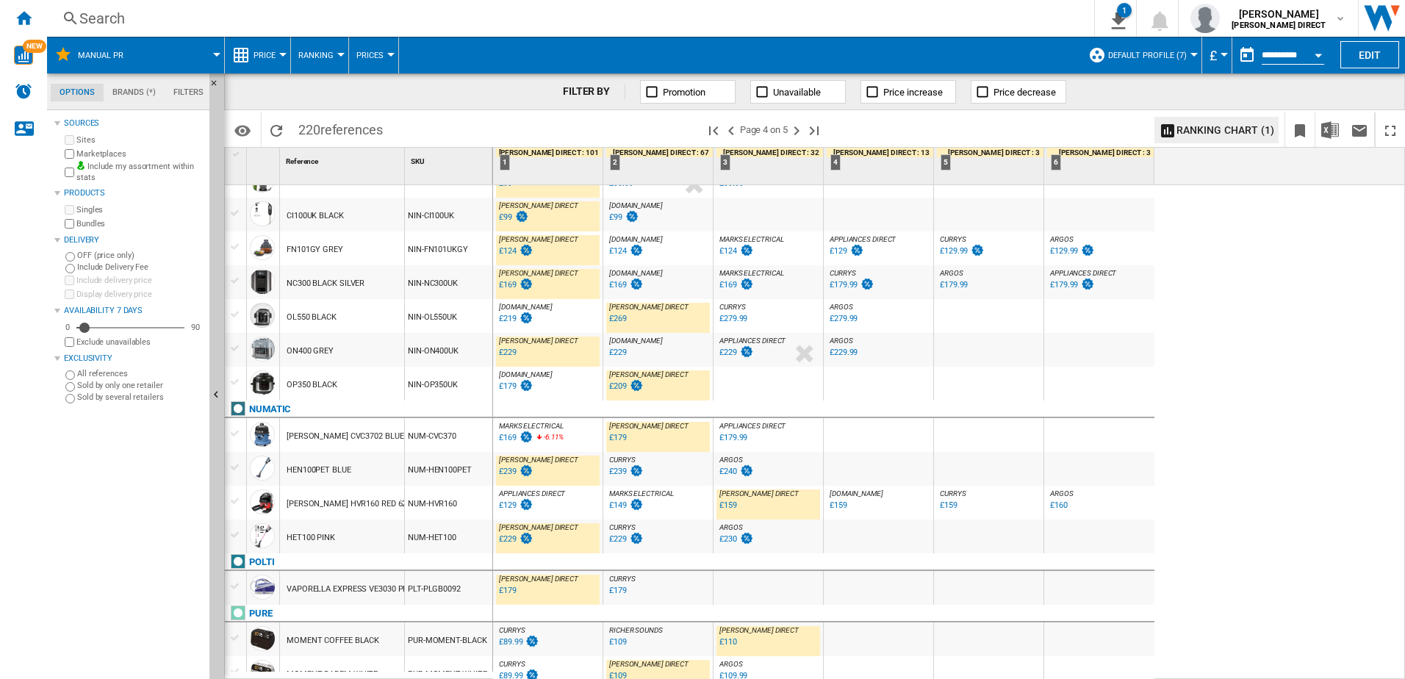
scroll to position [147, 0]
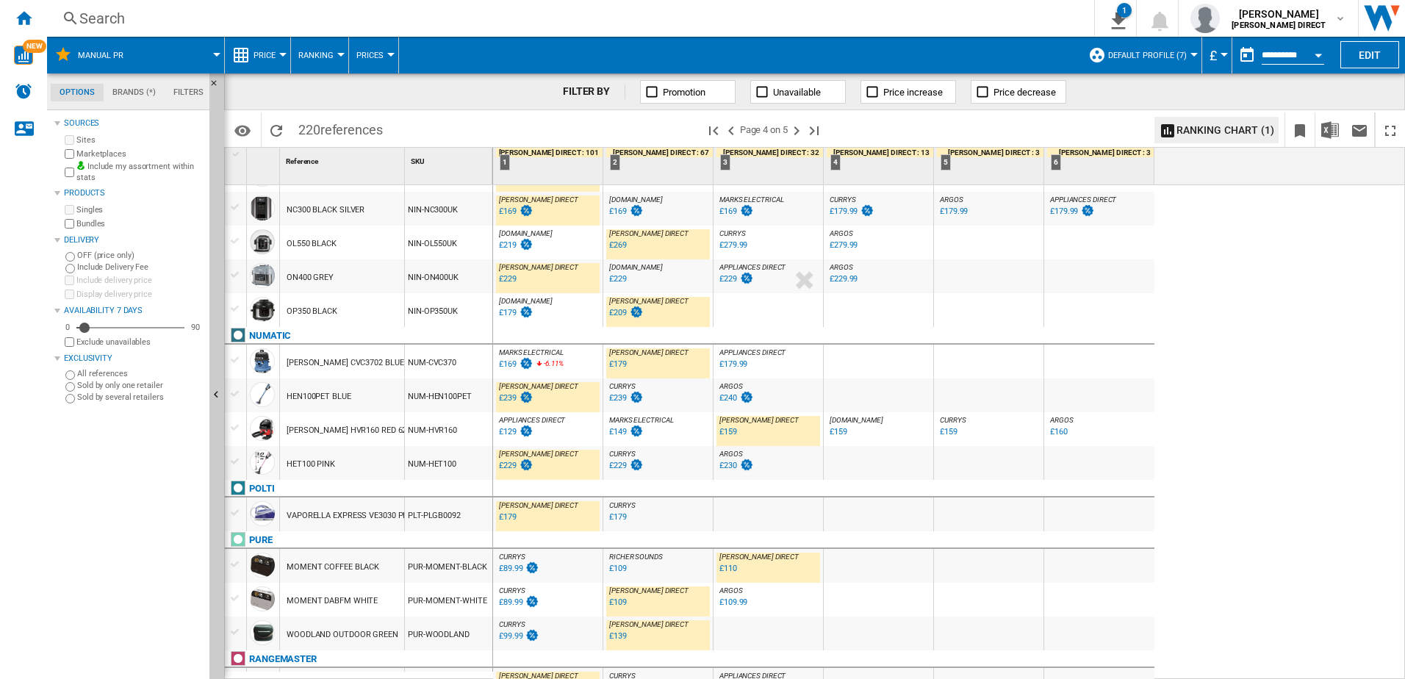
click at [511, 433] on div "£129" at bounding box center [508, 432] width 18 height 10
click at [502, 398] on div "£239" at bounding box center [508, 398] width 18 height 10
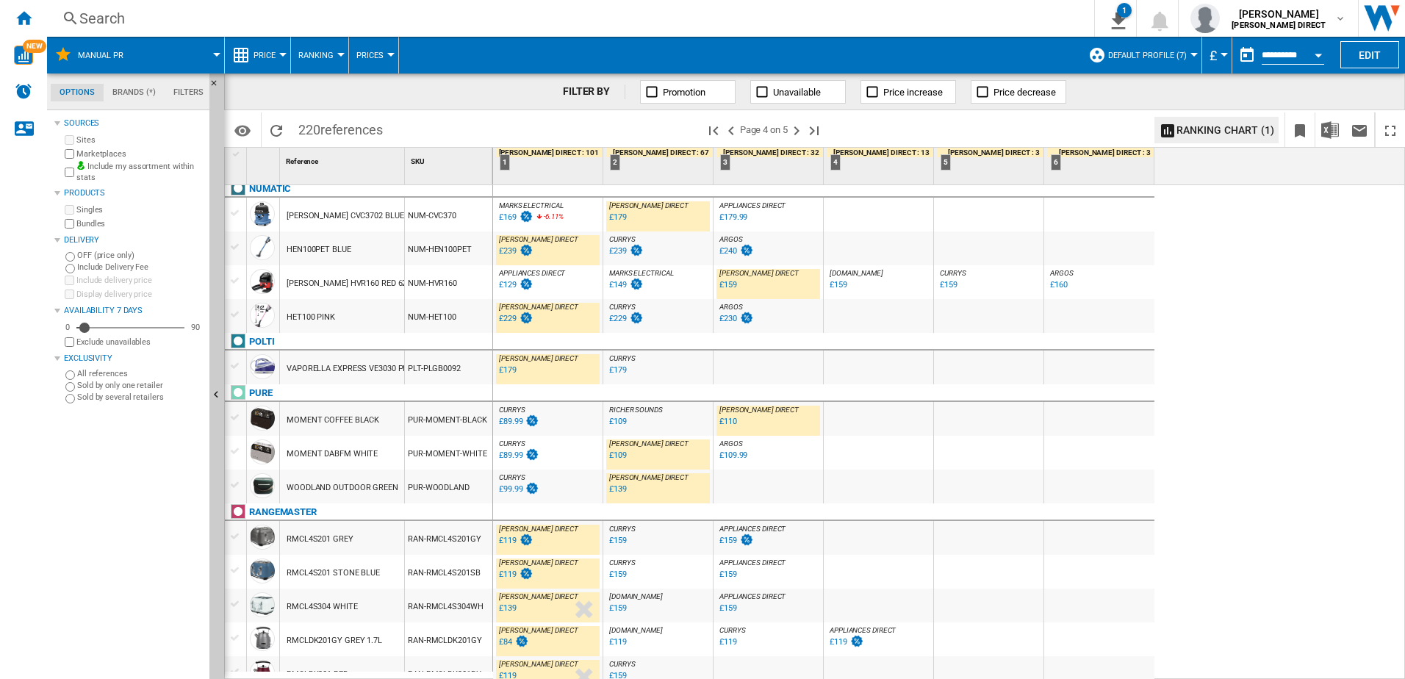
click at [509, 367] on div "£179" at bounding box center [508, 370] width 18 height 10
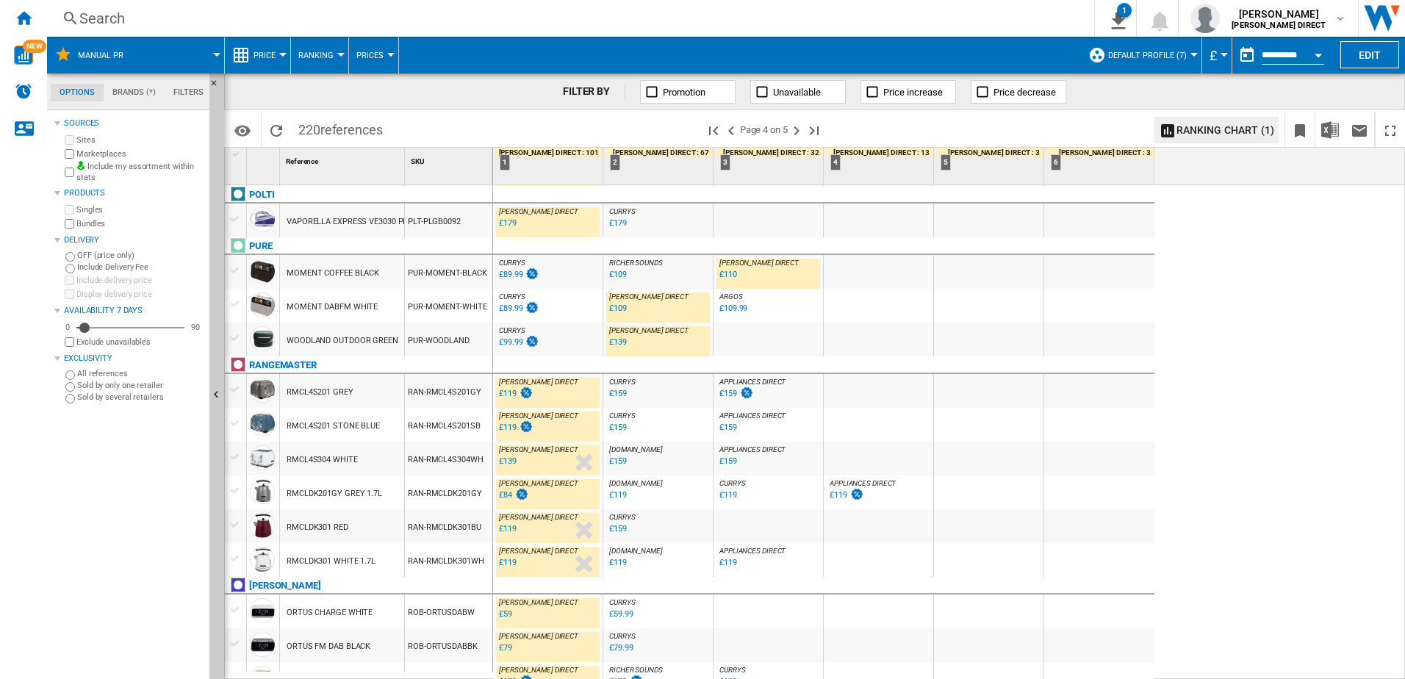
click at [504, 564] on div "£119" at bounding box center [508, 563] width 18 height 10
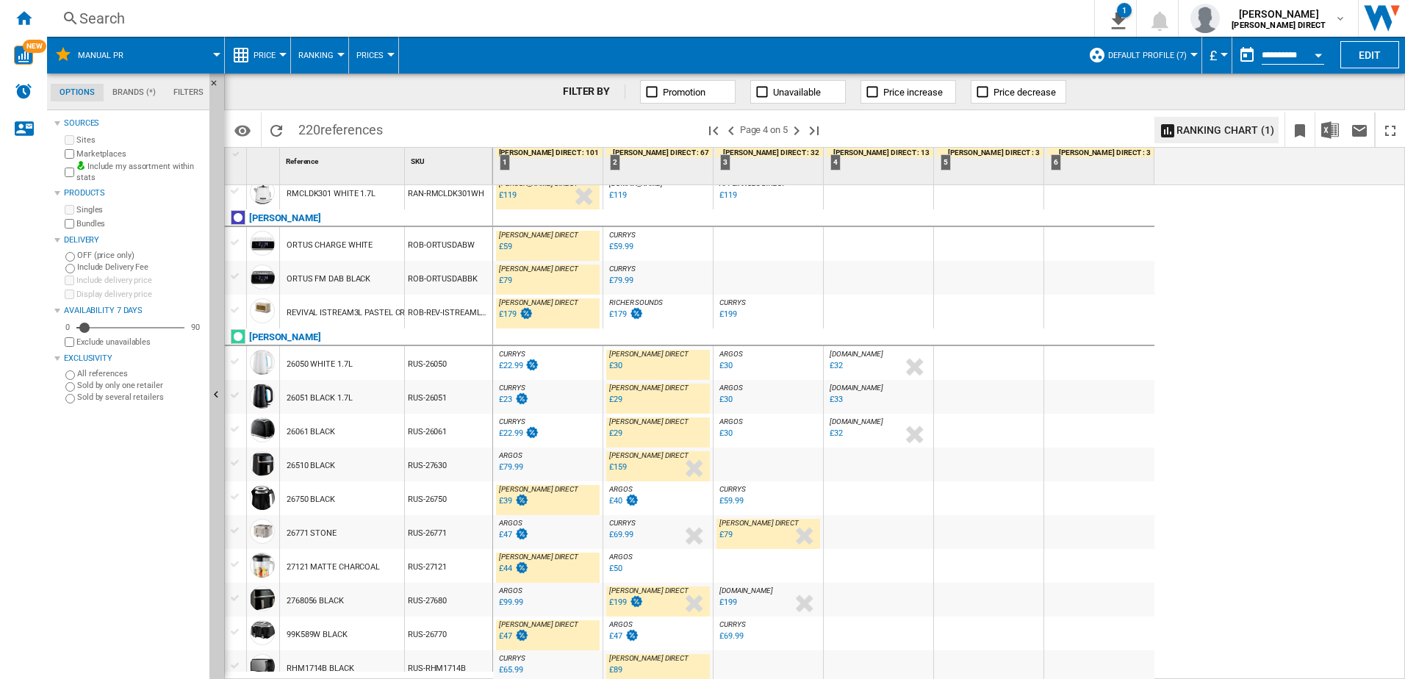
scroll to position [882, 0]
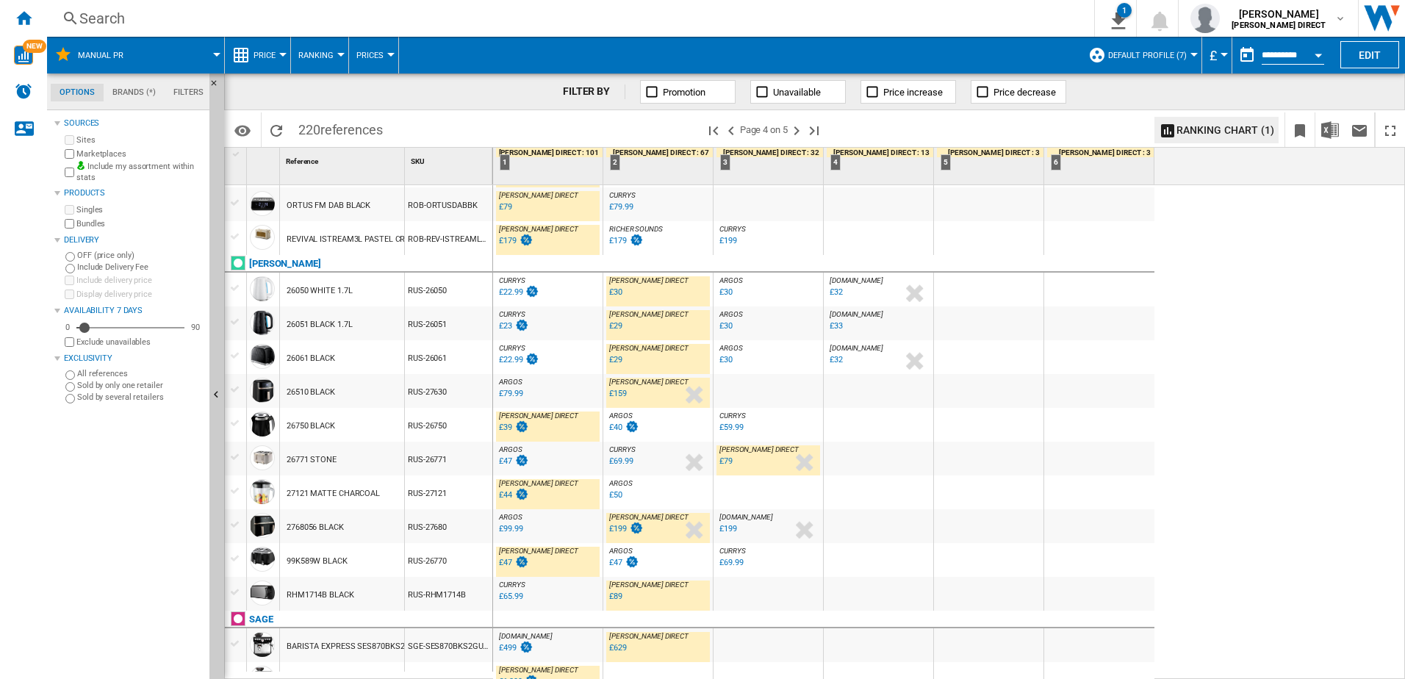
click at [621, 290] on div "£30" at bounding box center [615, 292] width 13 height 10
click at [506, 428] on div "£39" at bounding box center [505, 428] width 13 height 10
click at [509, 498] on div "£44" at bounding box center [505, 495] width 13 height 10
click at [510, 567] on div "£47" at bounding box center [505, 563] width 13 height 10
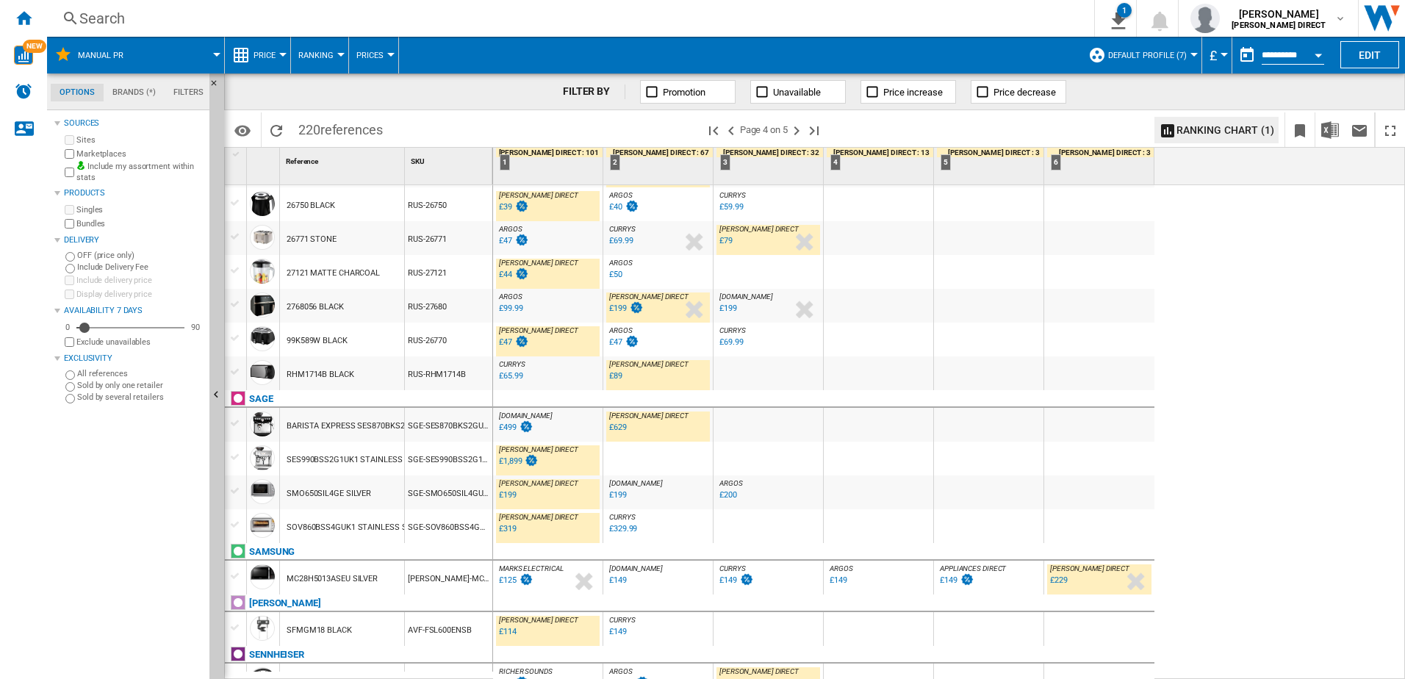
click at [622, 424] on div "£629" at bounding box center [618, 428] width 18 height 10
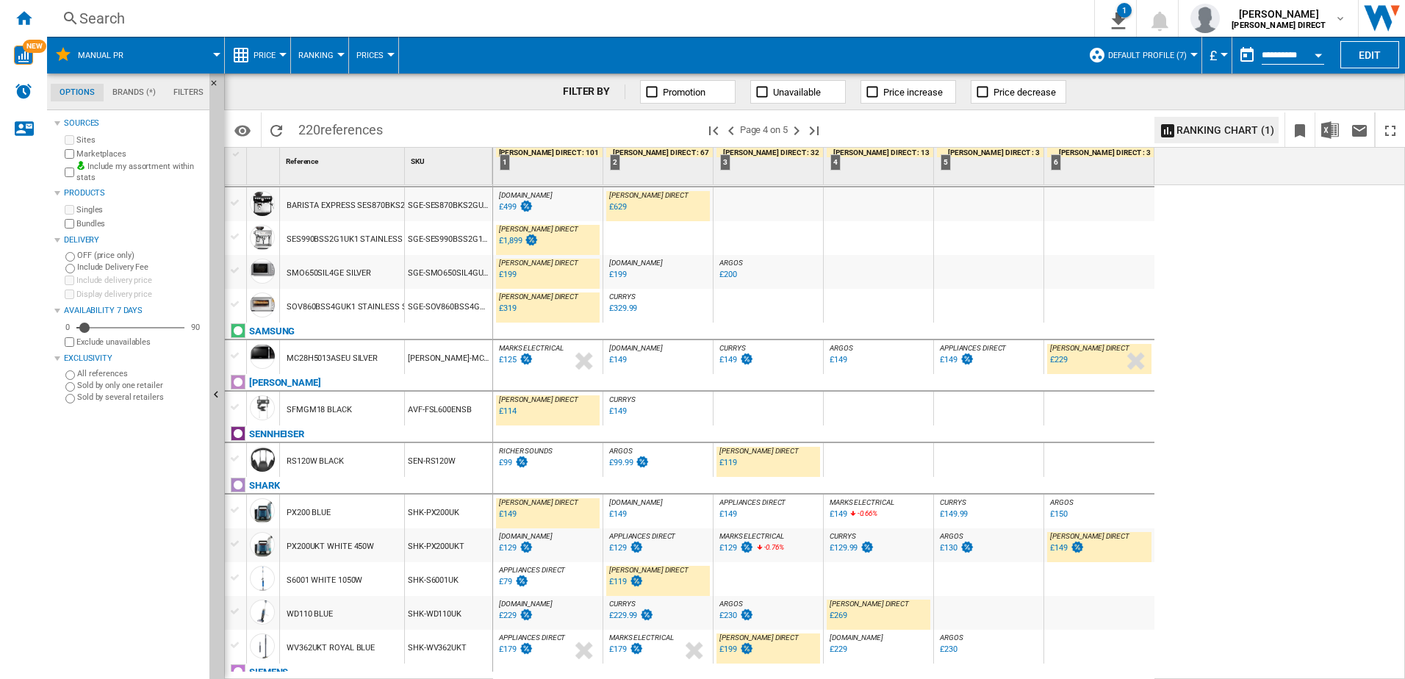
scroll to position [1409, 0]
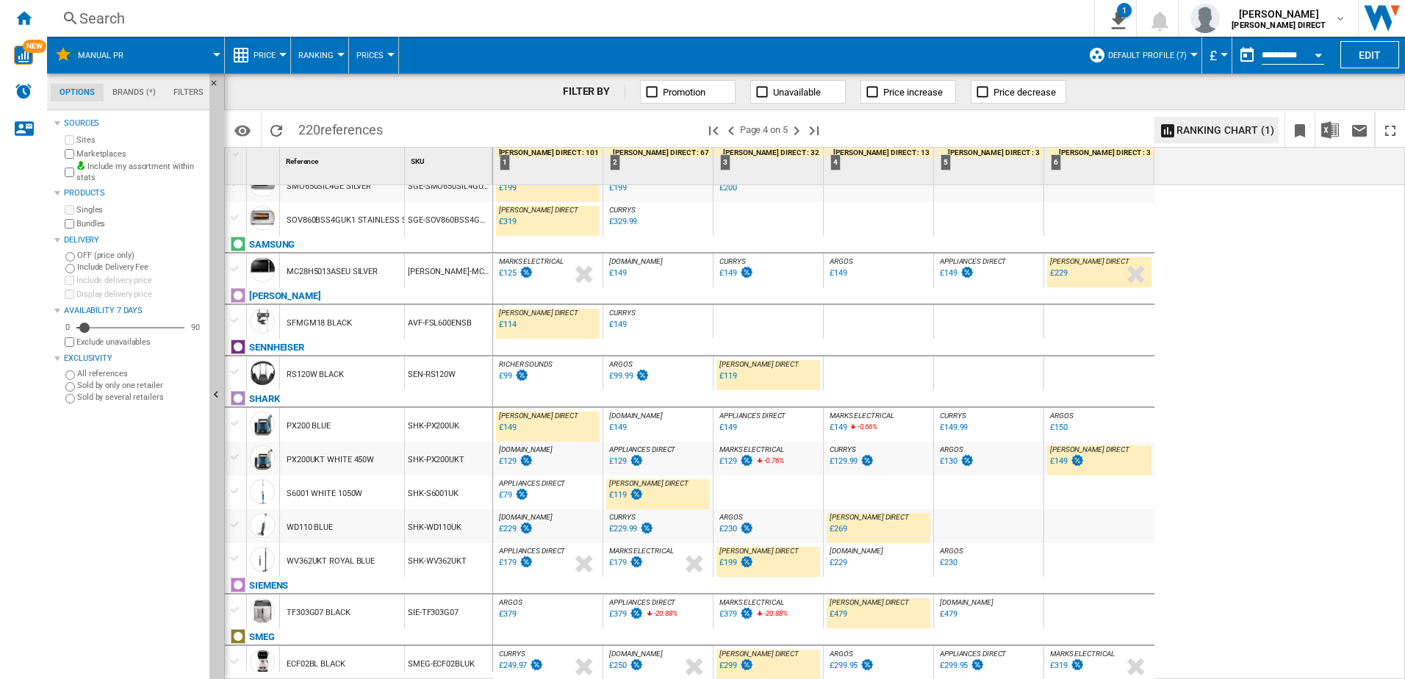
click at [841, 530] on div "£269" at bounding box center [839, 529] width 18 height 10
click at [1067, 461] on div "£149" at bounding box center [1066, 461] width 37 height 15
click at [838, 613] on div "£479" at bounding box center [839, 614] width 18 height 10
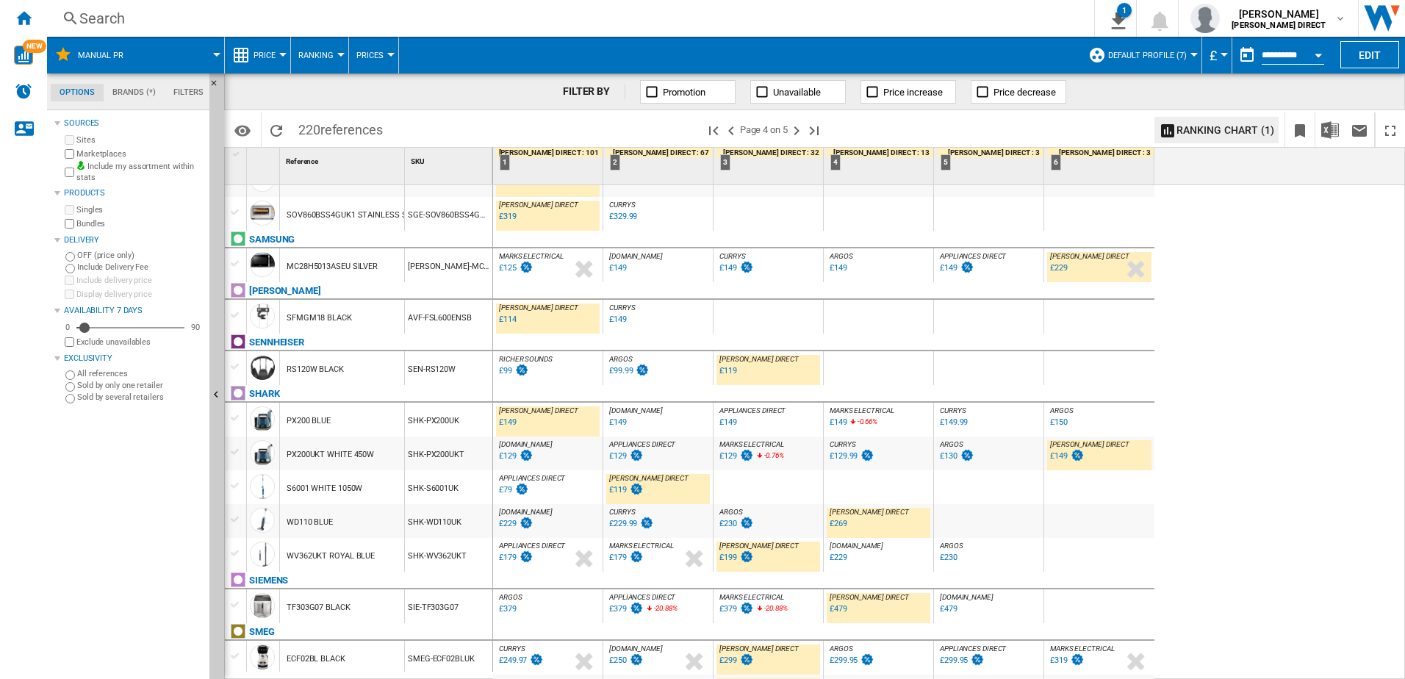
scroll to position [1443, 0]
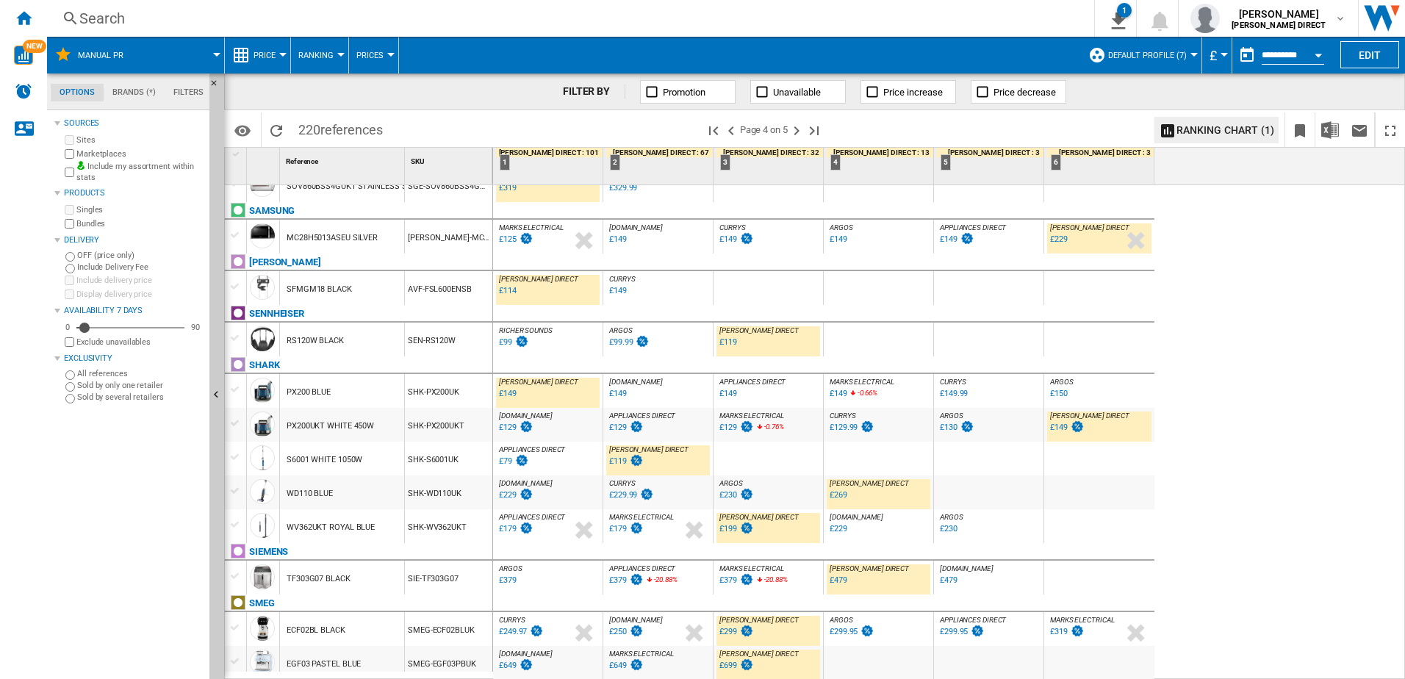
click at [726, 669] on div "£699" at bounding box center [728, 666] width 18 height 10
click at [800, 131] on ng-md-icon "Next page" at bounding box center [797, 131] width 18 height 18
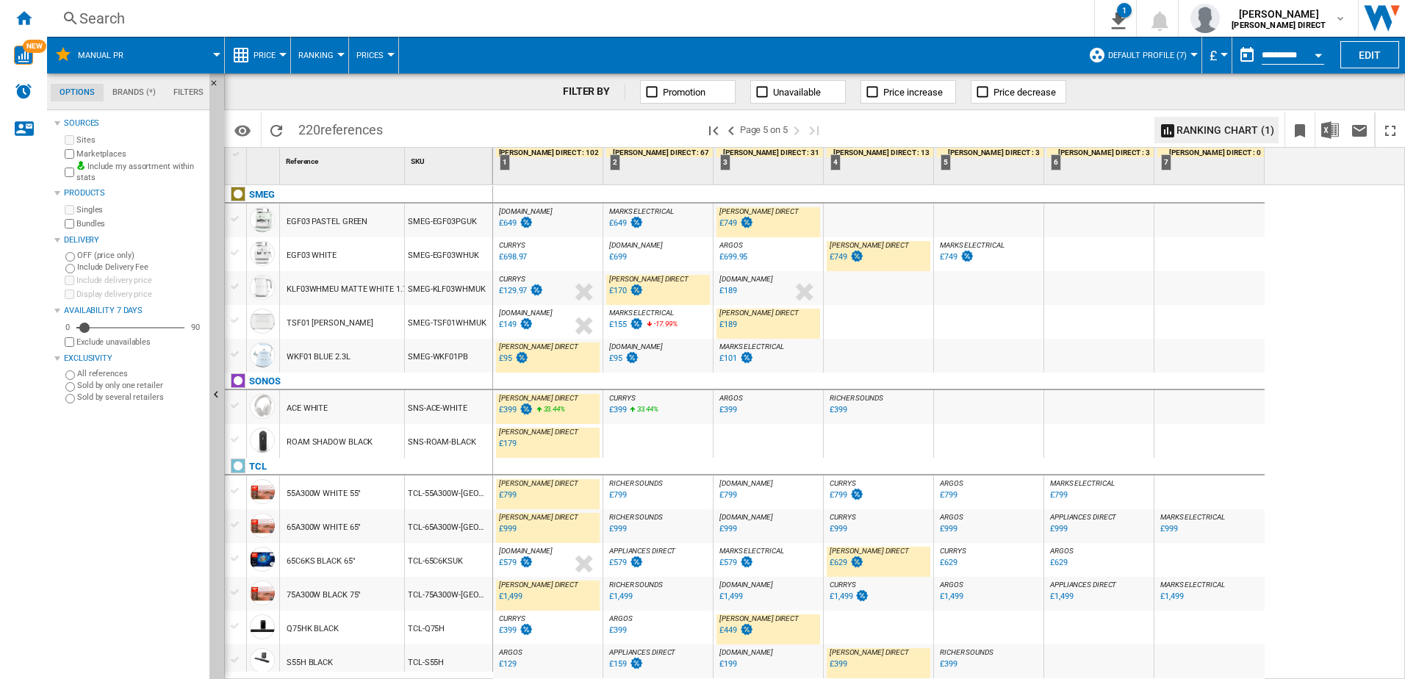
click at [725, 227] on div "£749" at bounding box center [728, 223] width 18 height 10
click at [834, 256] on div "£749" at bounding box center [839, 257] width 18 height 10
click at [509, 356] on div "£95" at bounding box center [505, 358] width 13 height 10
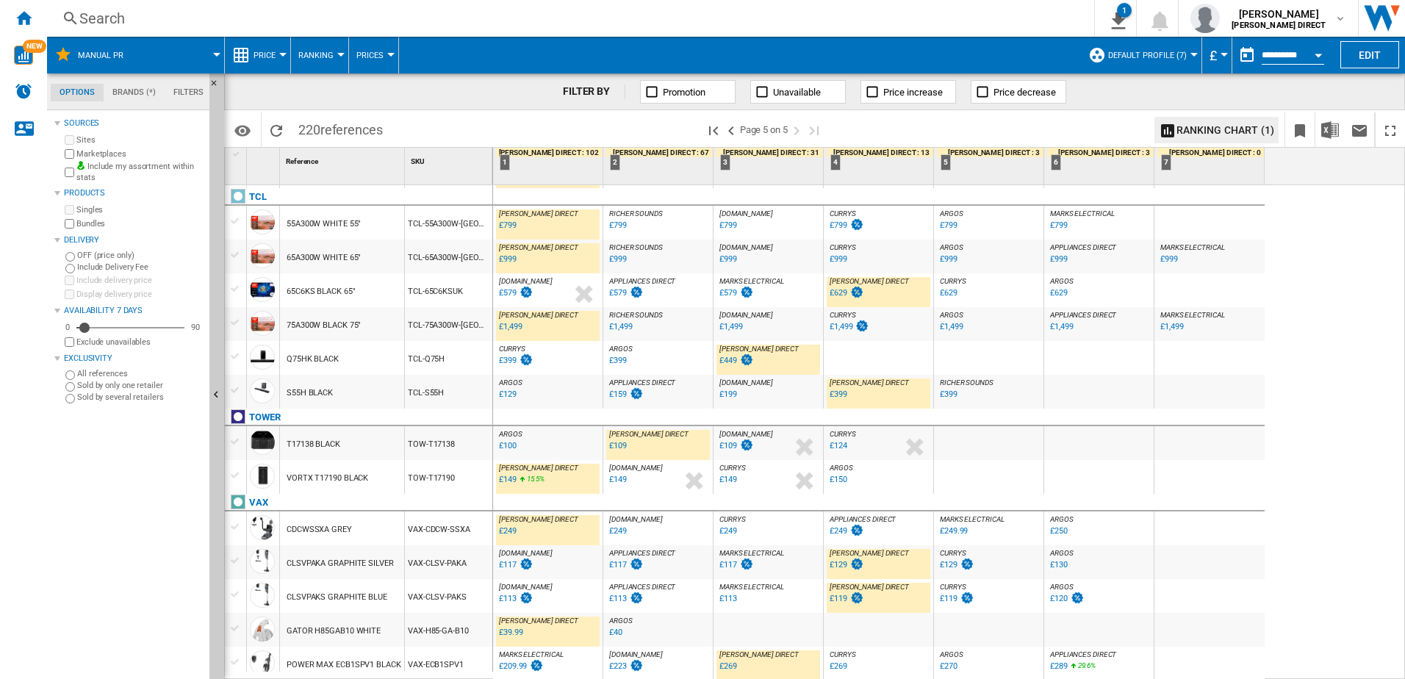
scroll to position [270, 0]
click at [616, 446] on div "£109" at bounding box center [618, 445] width 18 height 10
click at [506, 530] on div "£249" at bounding box center [508, 530] width 18 height 10
click at [725, 561] on div "£117" at bounding box center [728, 564] width 18 height 10
click at [834, 566] on div "£129" at bounding box center [839, 564] width 18 height 10
